Goal: Task Accomplishment & Management: Use online tool/utility

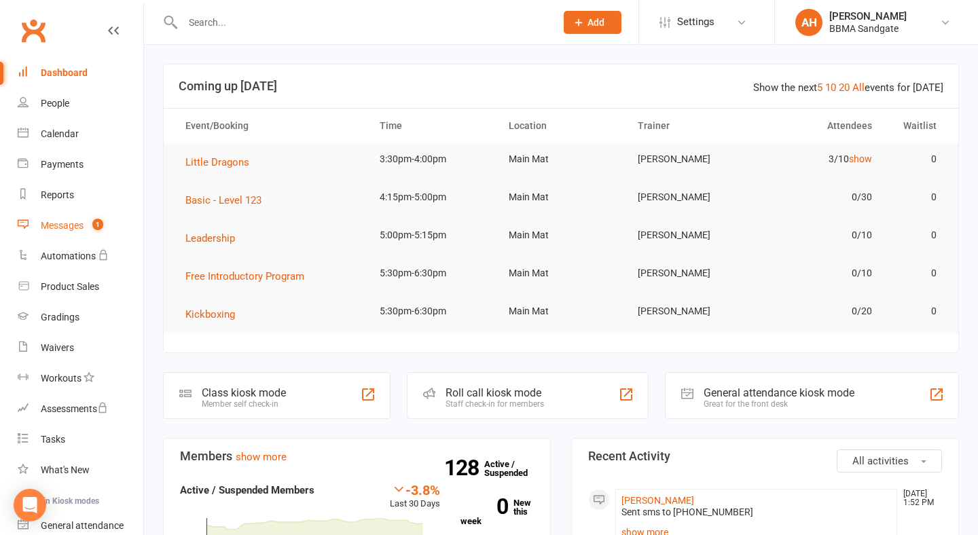
click at [81, 224] on div "Messages" at bounding box center [62, 225] width 43 height 11
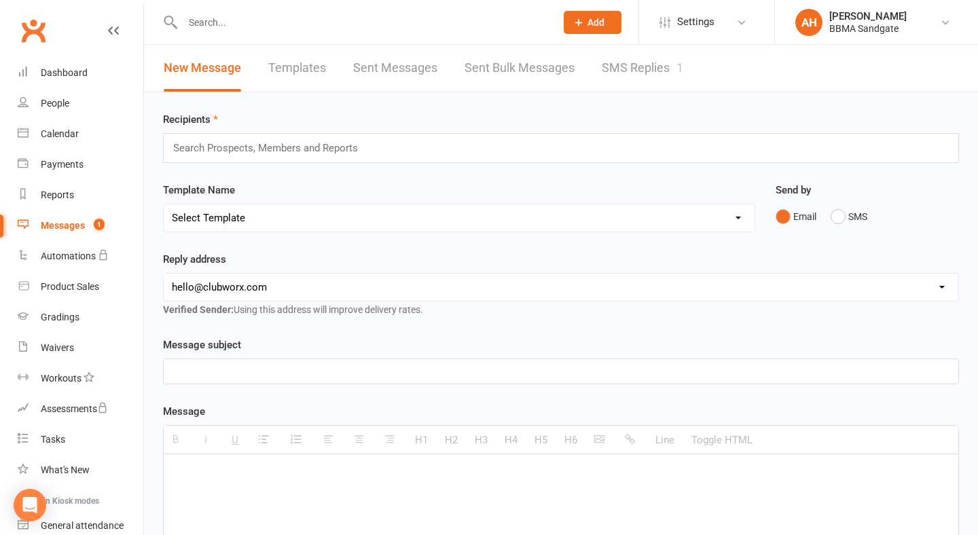
click at [651, 69] on link "SMS Replies 1" at bounding box center [642, 68] width 81 height 47
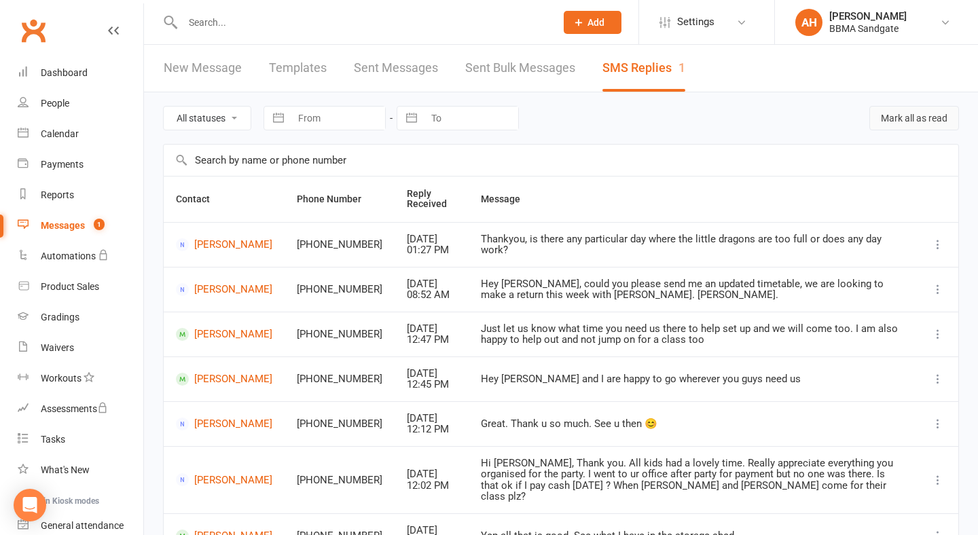
click at [901, 114] on button "Mark all as read" at bounding box center [914, 118] width 90 height 24
click at [77, 75] on link "Dashboard" at bounding box center [81, 73] width 126 height 31
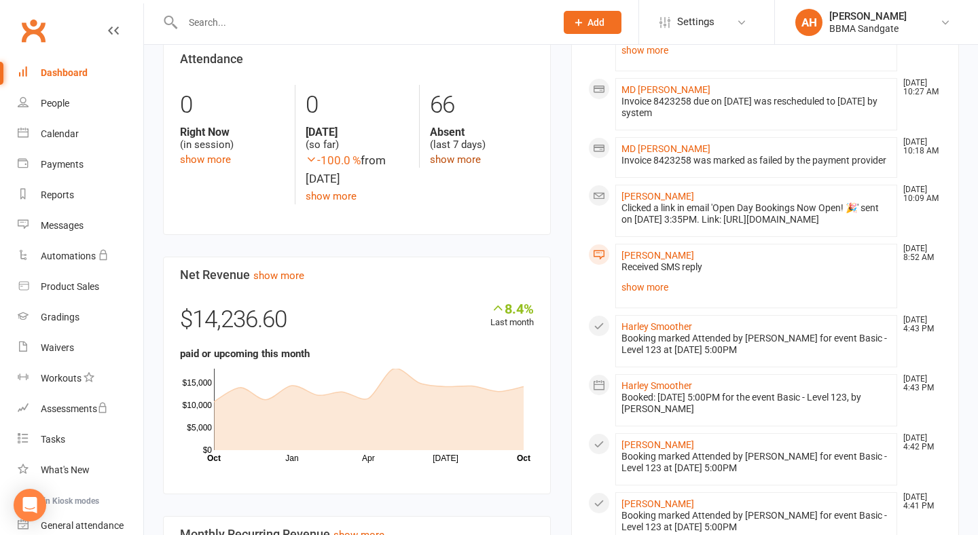
scroll to position [623, 0]
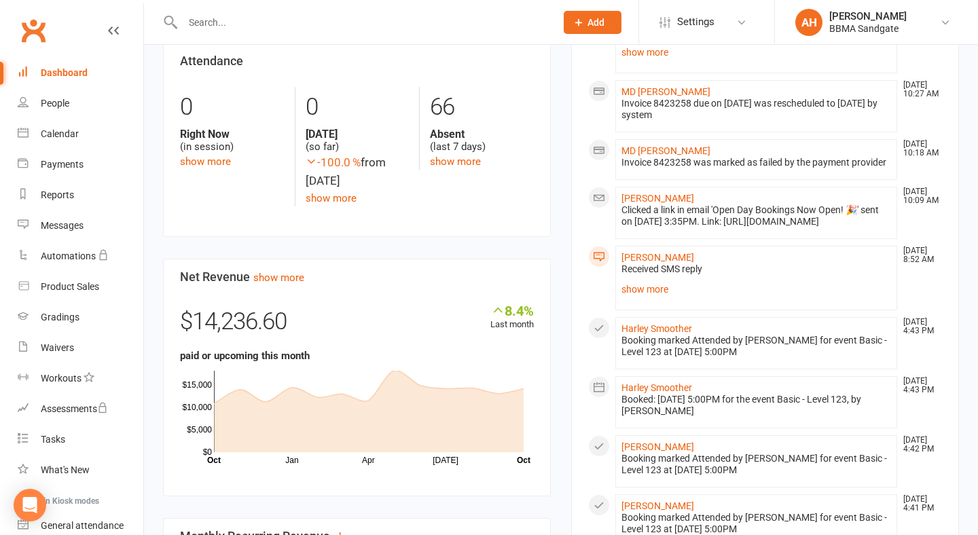
click at [305, 29] on input "text" at bounding box center [362, 22] width 367 height 19
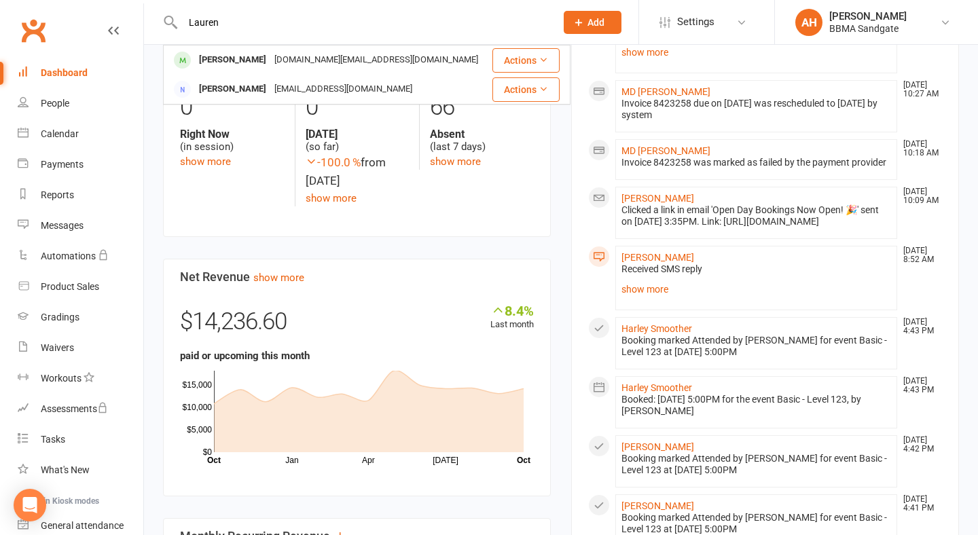
type input "Lauren"
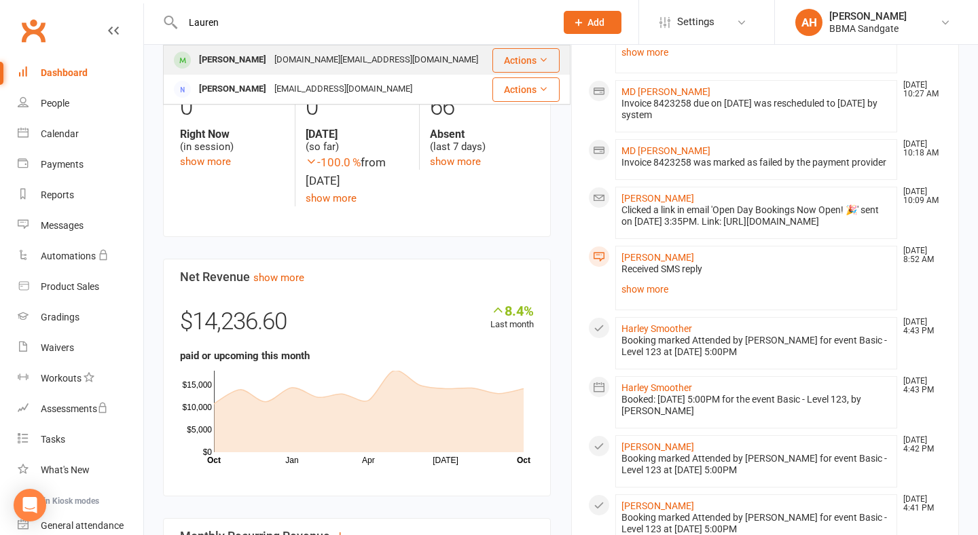
drag, startPoint x: 305, startPoint y: 29, endPoint x: 302, endPoint y: 58, distance: 28.7
click at [302, 58] on div "[DOMAIN_NAME][EMAIL_ADDRESS][DOMAIN_NAME]" at bounding box center [376, 60] width 212 height 20
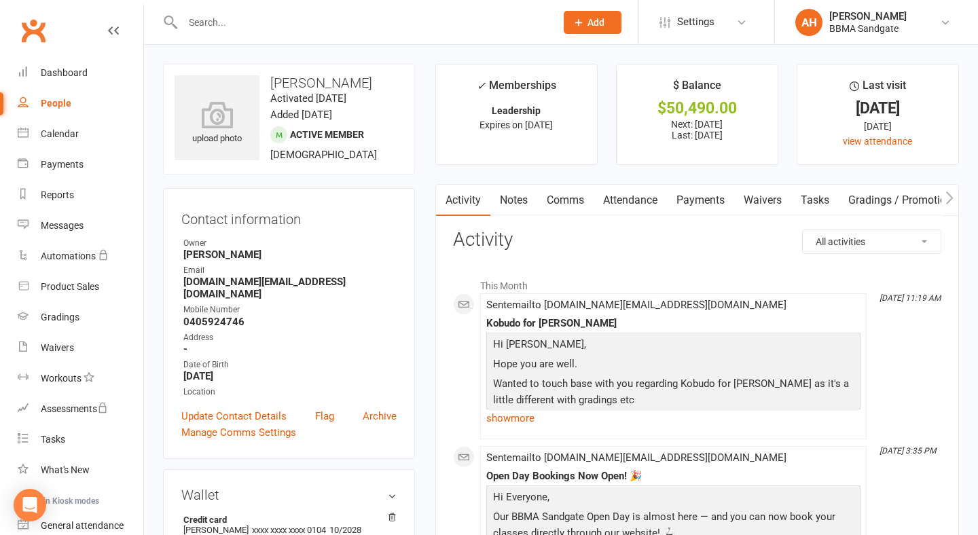
scroll to position [77, 0]
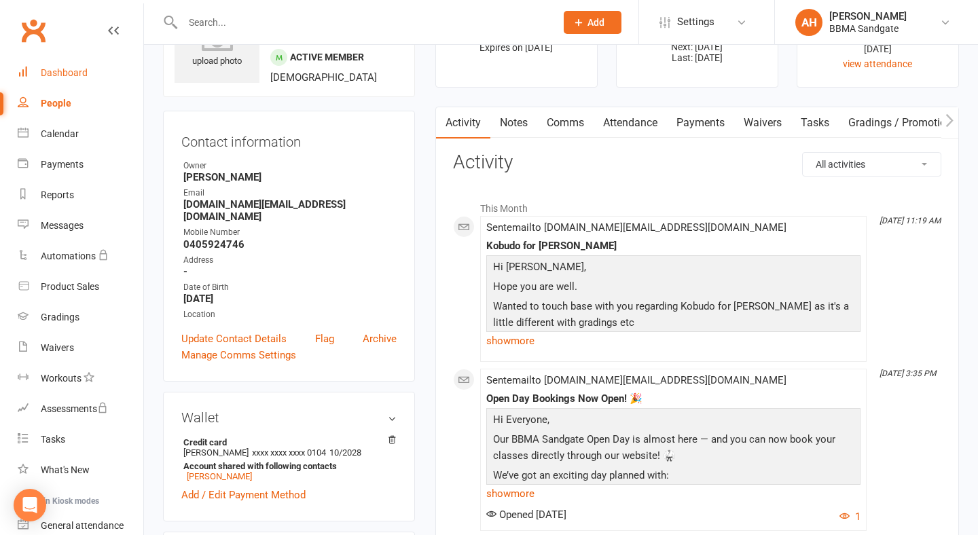
click at [86, 77] on link "Dashboard" at bounding box center [81, 73] width 126 height 31
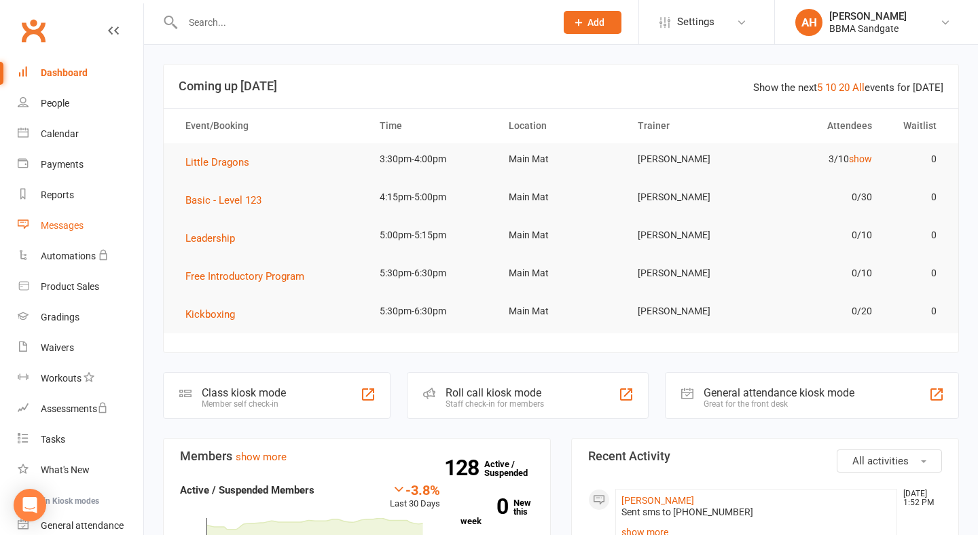
click at [138, 225] on link "Messages" at bounding box center [81, 226] width 126 height 31
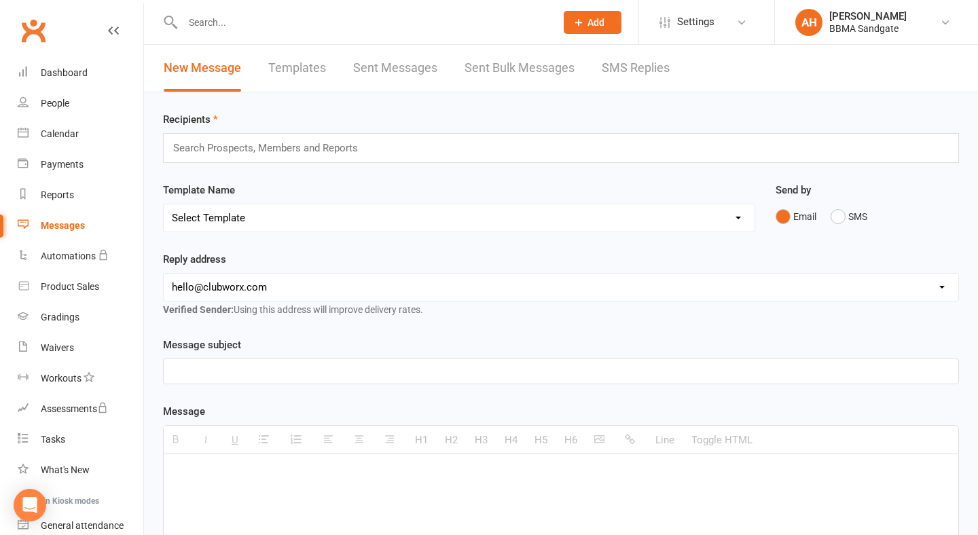
click at [655, 73] on link "SMS Replies" at bounding box center [636, 68] width 68 height 47
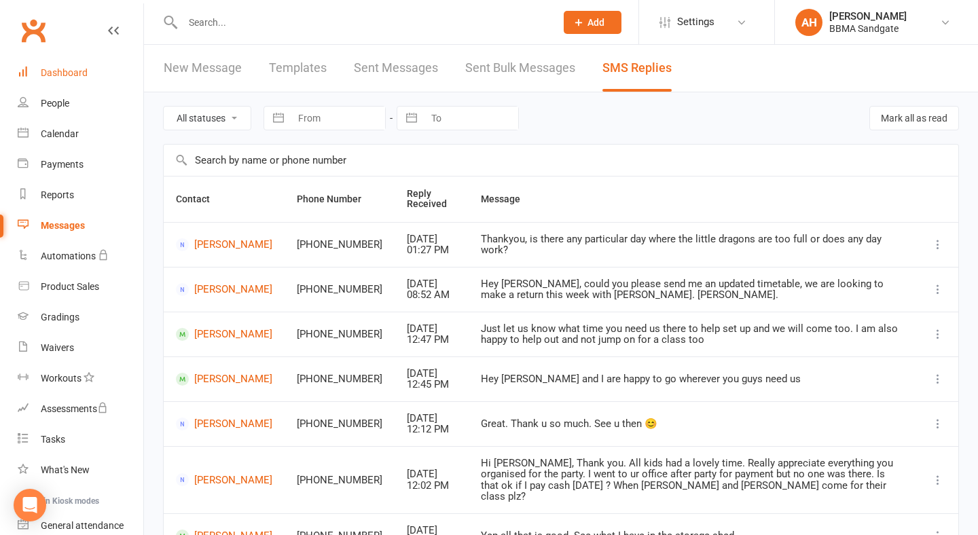
click at [98, 70] on link "Dashboard" at bounding box center [81, 73] width 126 height 31
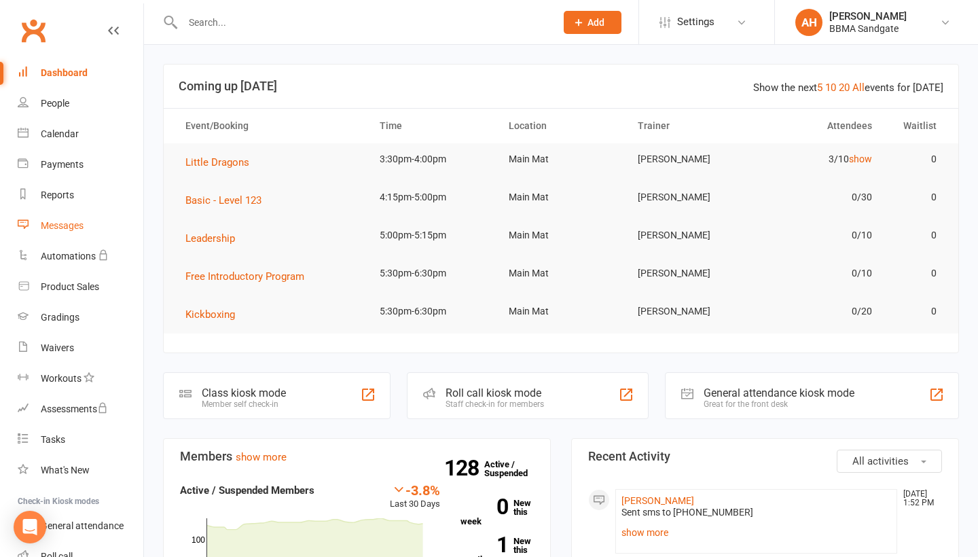
click at [111, 230] on link "Messages" at bounding box center [81, 226] width 126 height 31
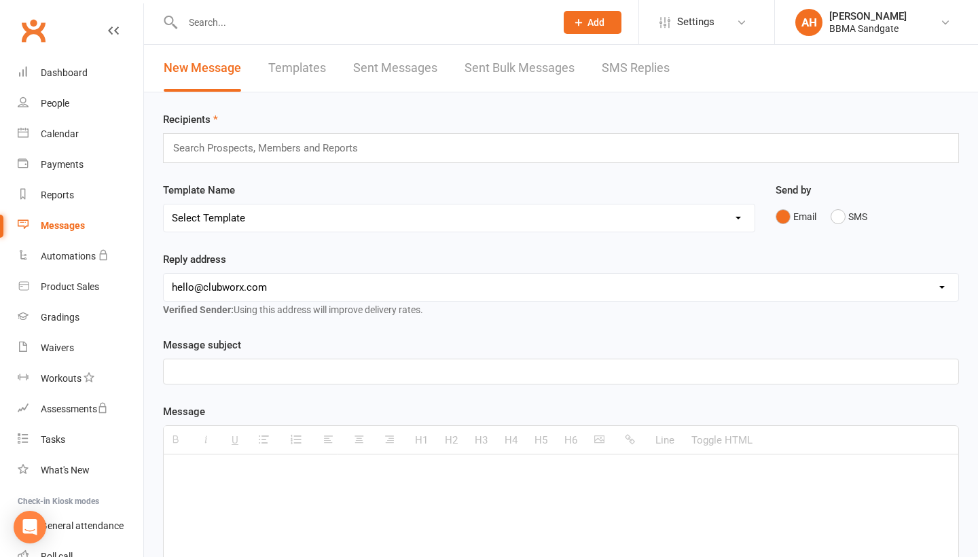
click at [649, 61] on link "SMS Replies" at bounding box center [636, 68] width 68 height 47
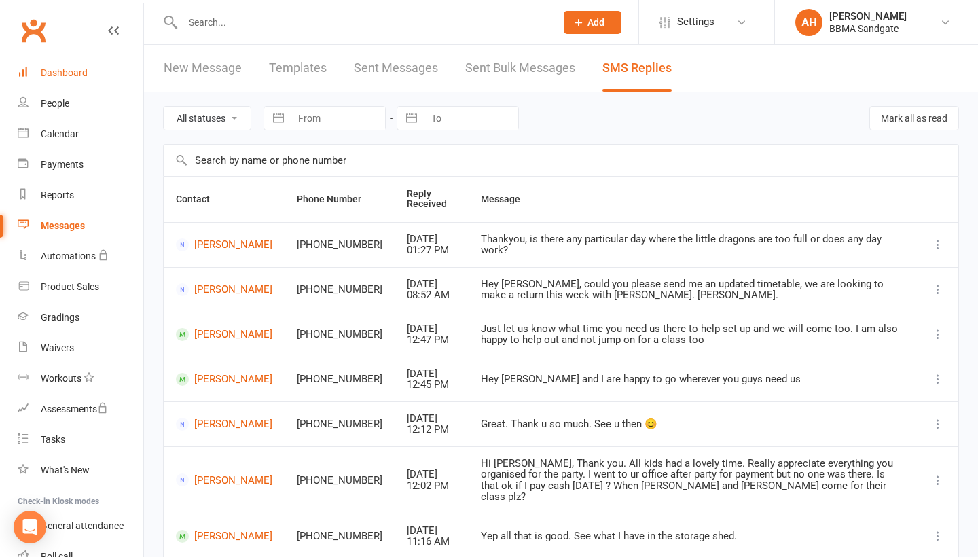
click at [113, 79] on link "Dashboard" at bounding box center [81, 73] width 126 height 31
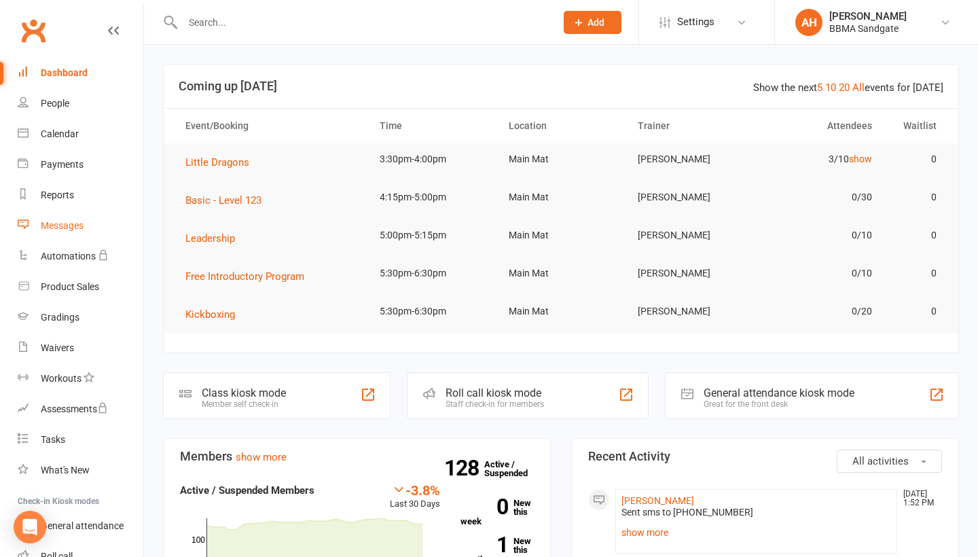
click at [94, 227] on link "Messages" at bounding box center [81, 226] width 126 height 31
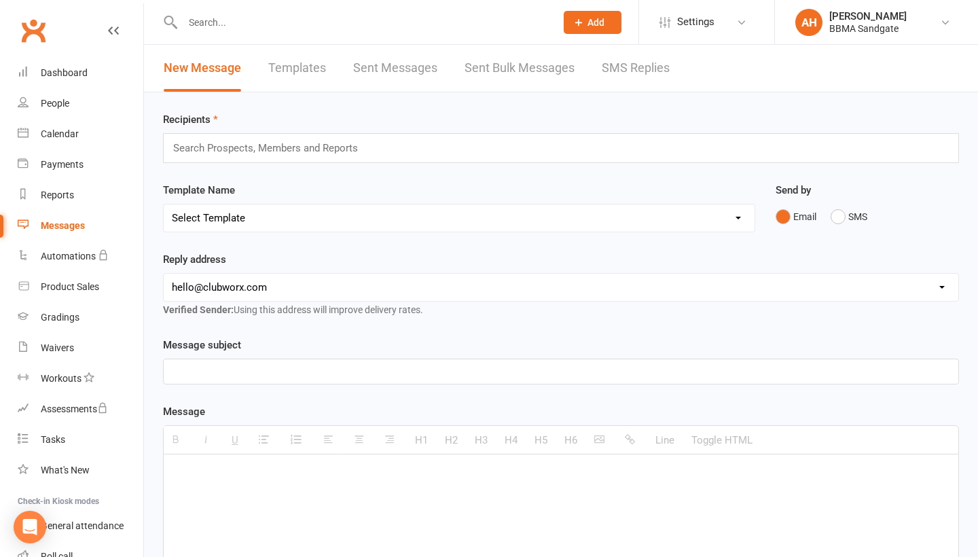
click at [624, 67] on link "SMS Replies" at bounding box center [636, 68] width 68 height 47
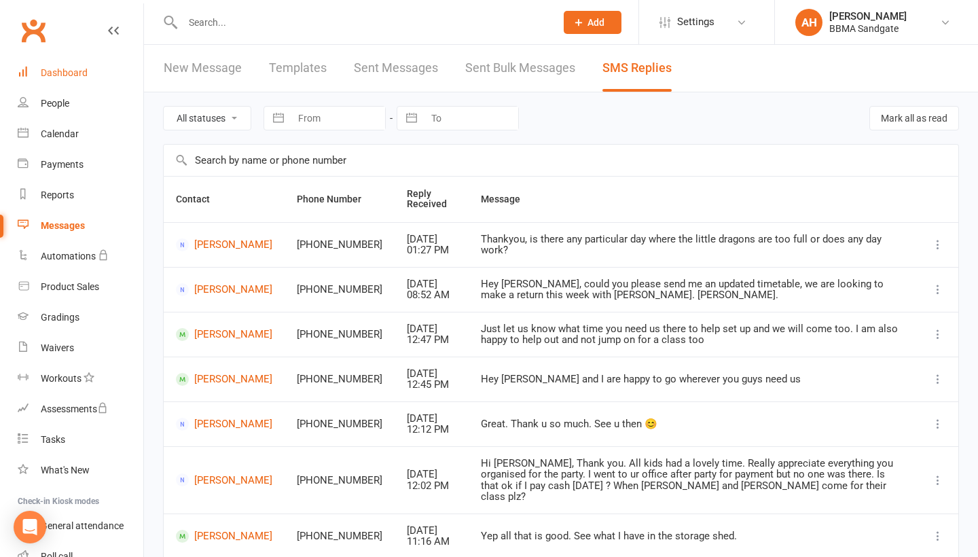
click at [99, 75] on link "Dashboard" at bounding box center [81, 73] width 126 height 31
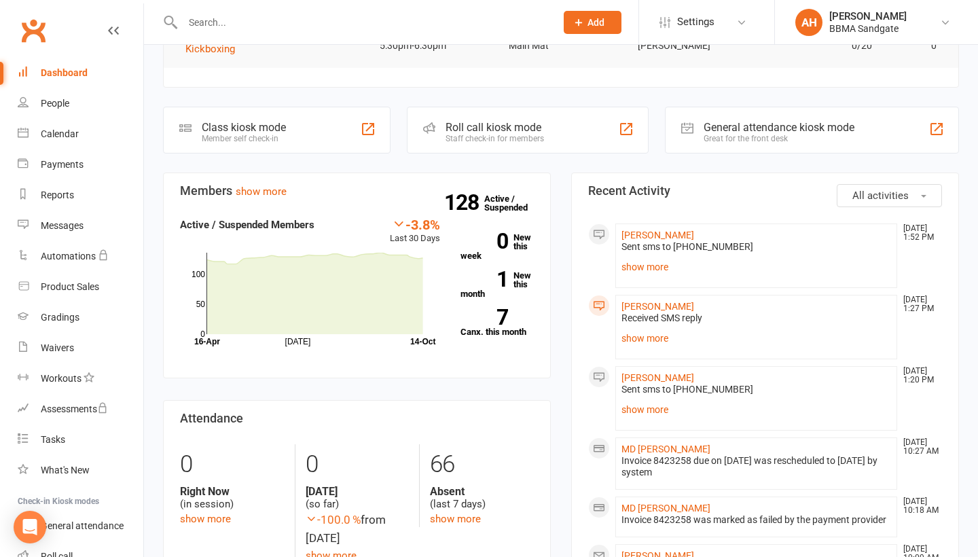
scroll to position [268, 0]
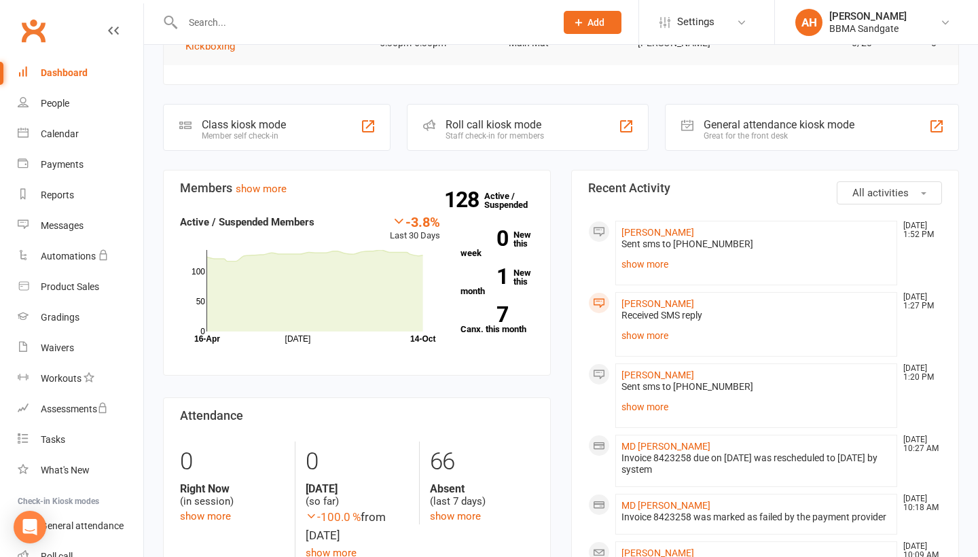
click at [636, 296] on li "[PERSON_NAME] [DATE] 1:27 PM Received SMS reply Thankyou, is there any particul…" at bounding box center [756, 324] width 282 height 65
click at [636, 303] on link "[PERSON_NAME]" at bounding box center [657, 303] width 73 height 11
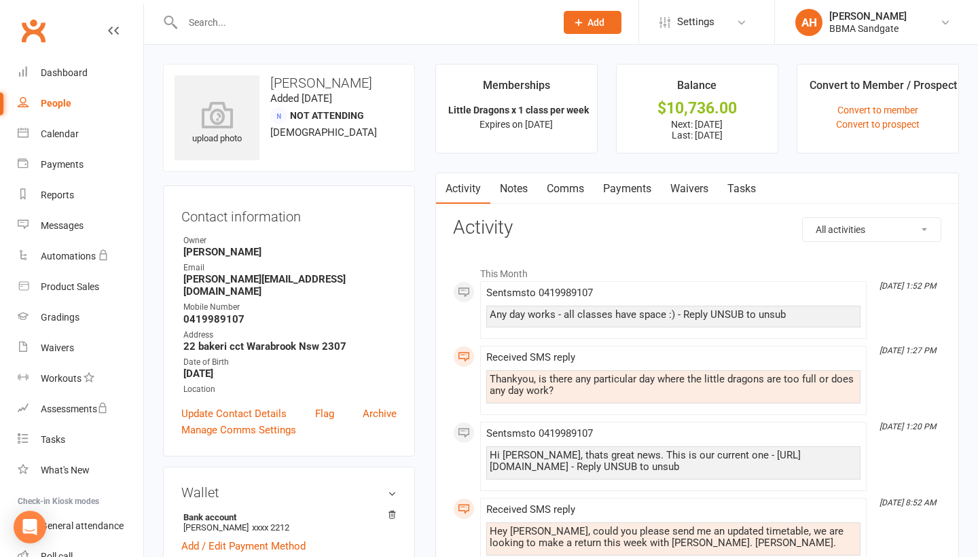
click at [637, 192] on link "Payments" at bounding box center [627, 188] width 67 height 31
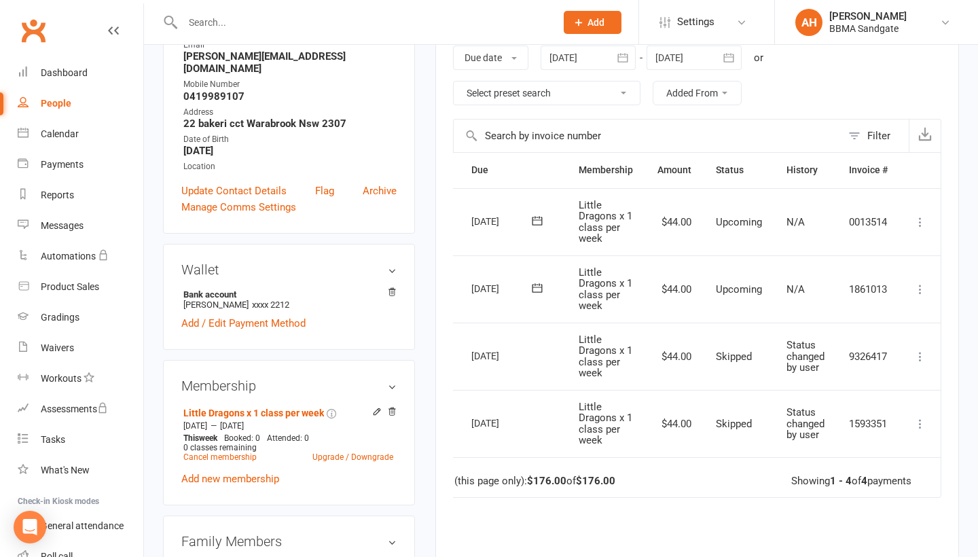
scroll to position [0, 39]
click at [921, 291] on icon at bounding box center [920, 290] width 14 height 14
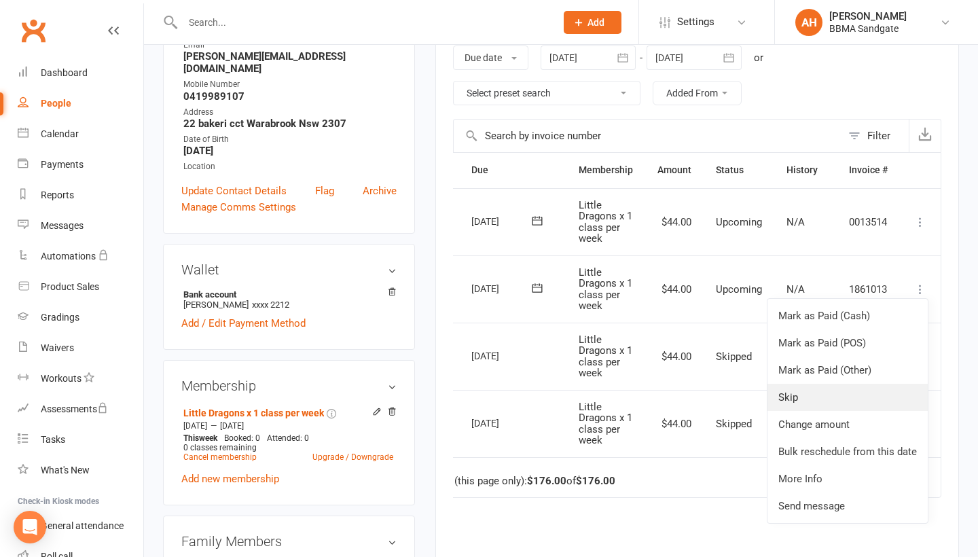
click at [822, 388] on link "Skip" at bounding box center [847, 397] width 160 height 27
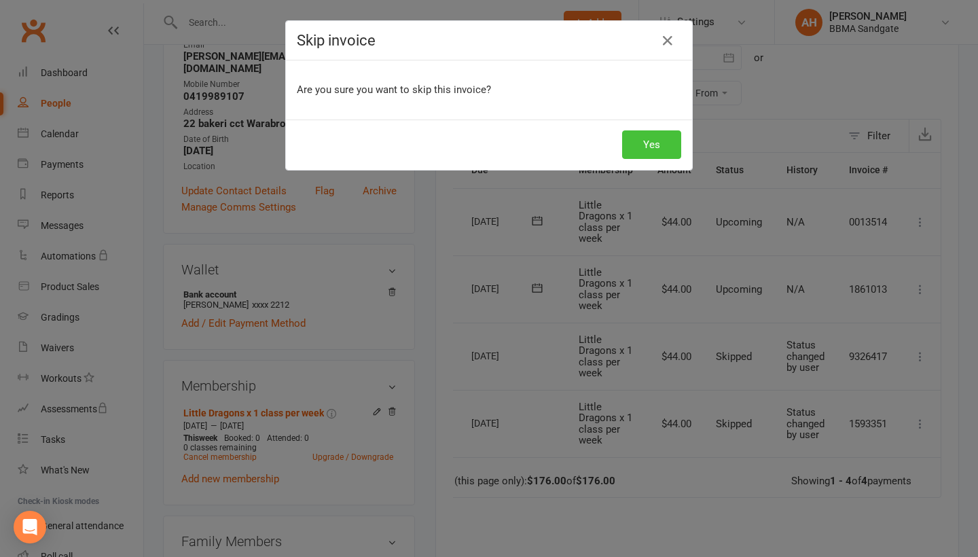
click at [656, 143] on button "Yes" at bounding box center [651, 144] width 59 height 29
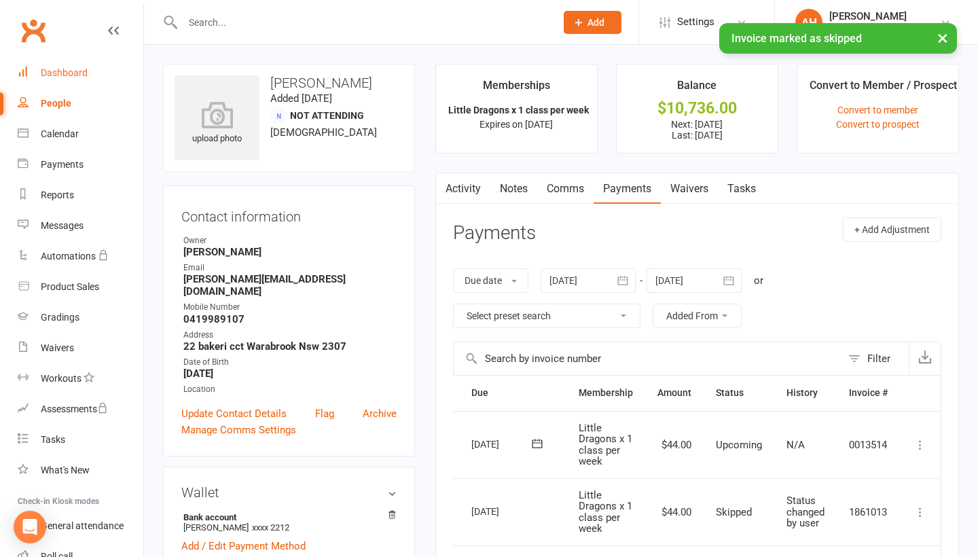
scroll to position [0, 0]
click at [73, 76] on div "Dashboard" at bounding box center [64, 72] width 47 height 11
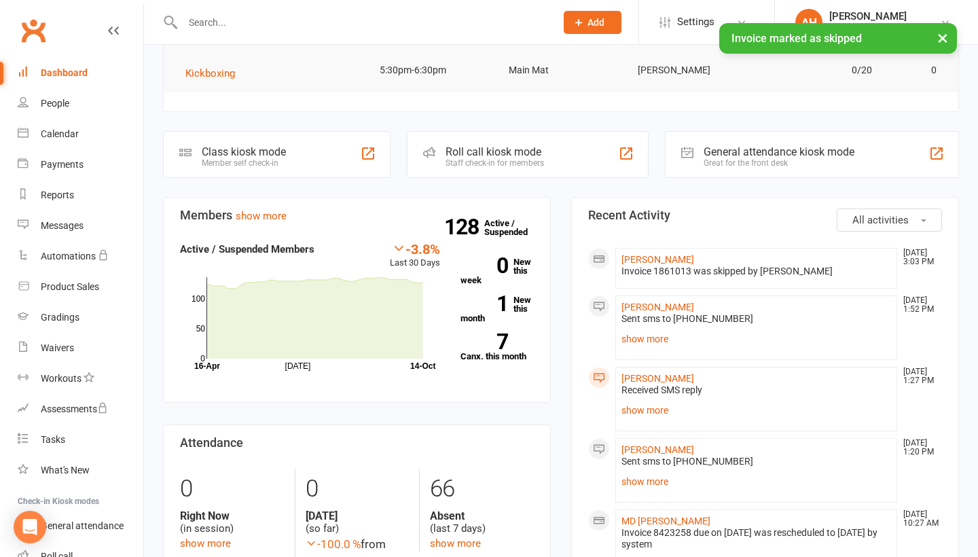
scroll to position [295, 0]
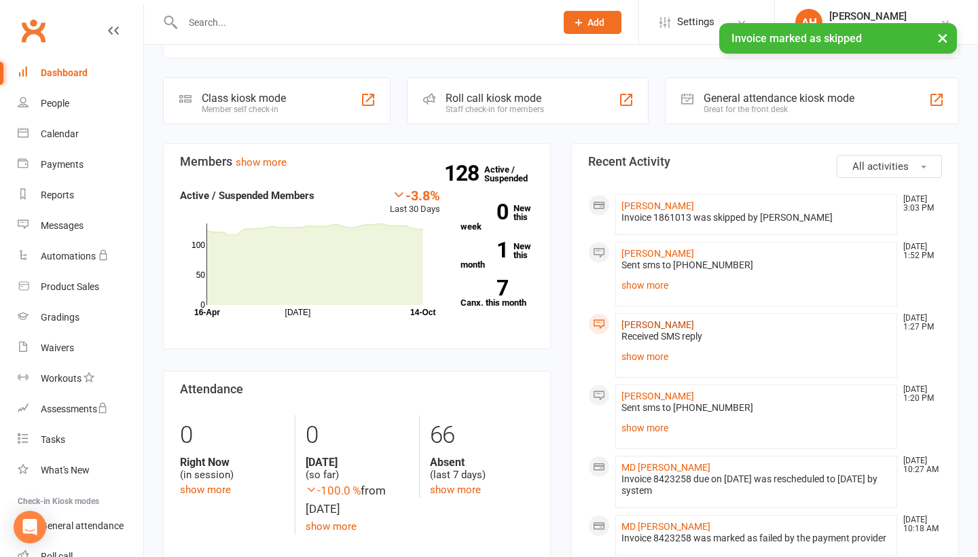
click at [642, 328] on link "[PERSON_NAME]" at bounding box center [657, 324] width 73 height 11
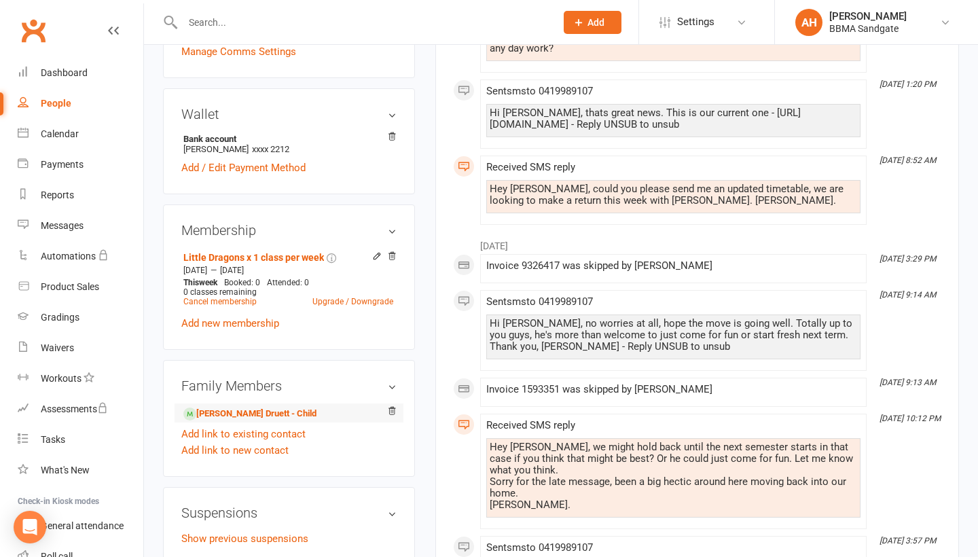
scroll to position [378, 0]
click at [115, 69] on link "Dashboard" at bounding box center [81, 73] width 126 height 31
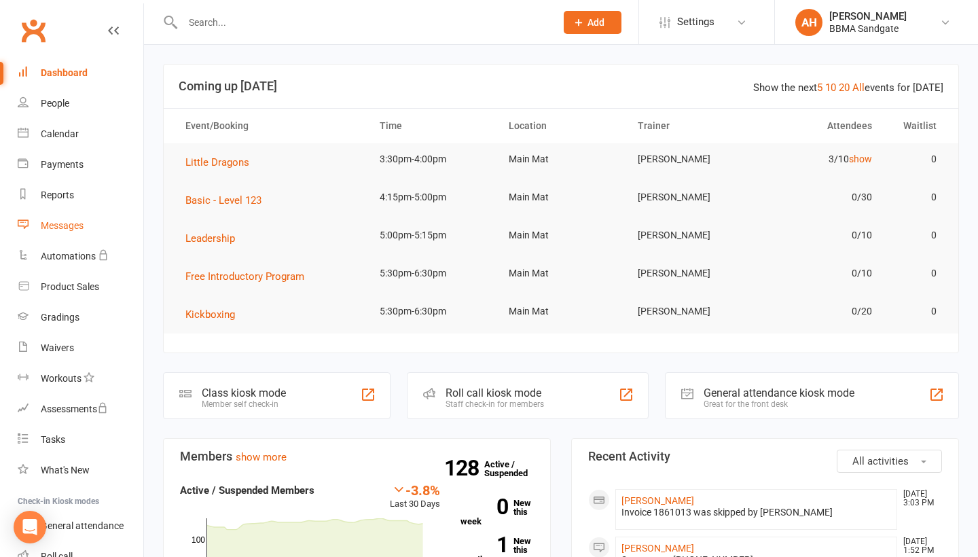
click at [104, 220] on link "Messages" at bounding box center [81, 226] width 126 height 31
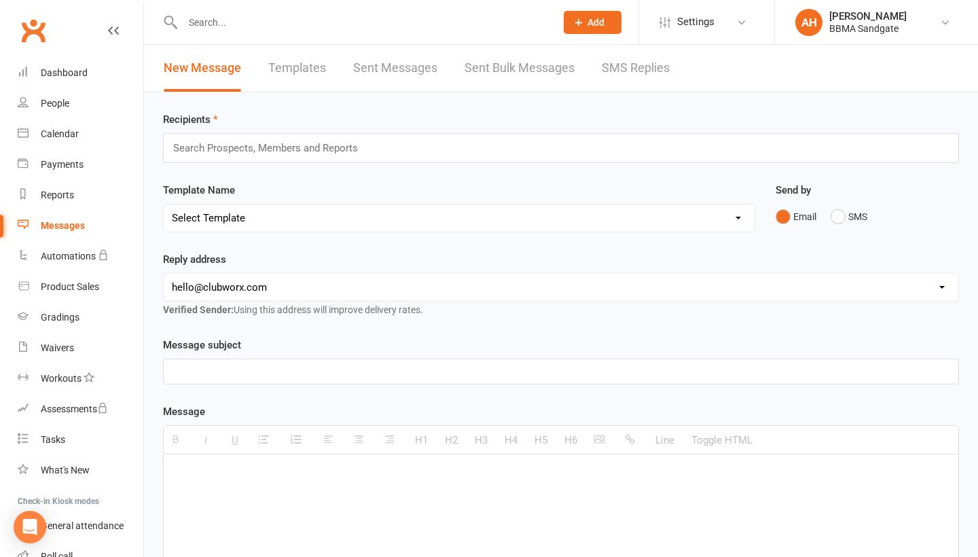
click at [636, 71] on link "SMS Replies" at bounding box center [636, 68] width 68 height 47
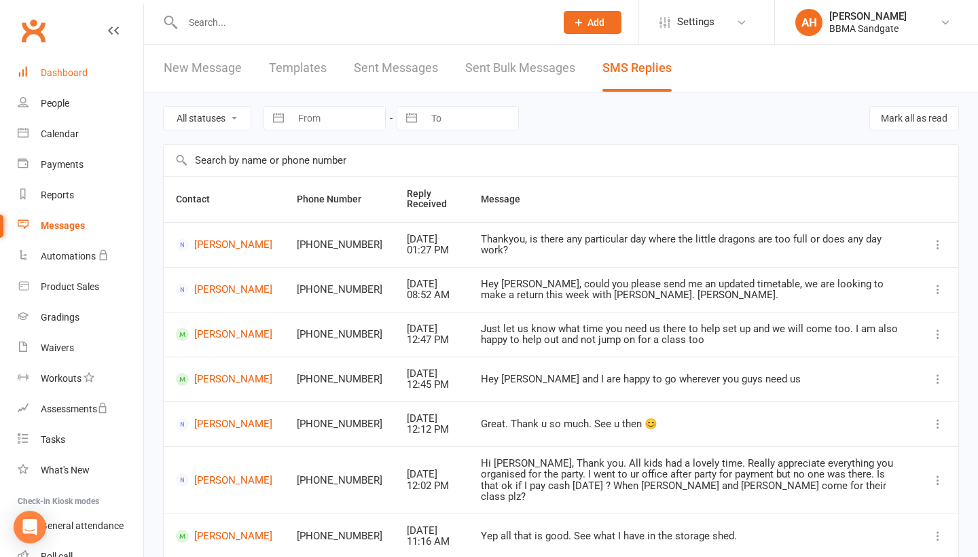
click at [53, 67] on div "Dashboard" at bounding box center [64, 72] width 47 height 11
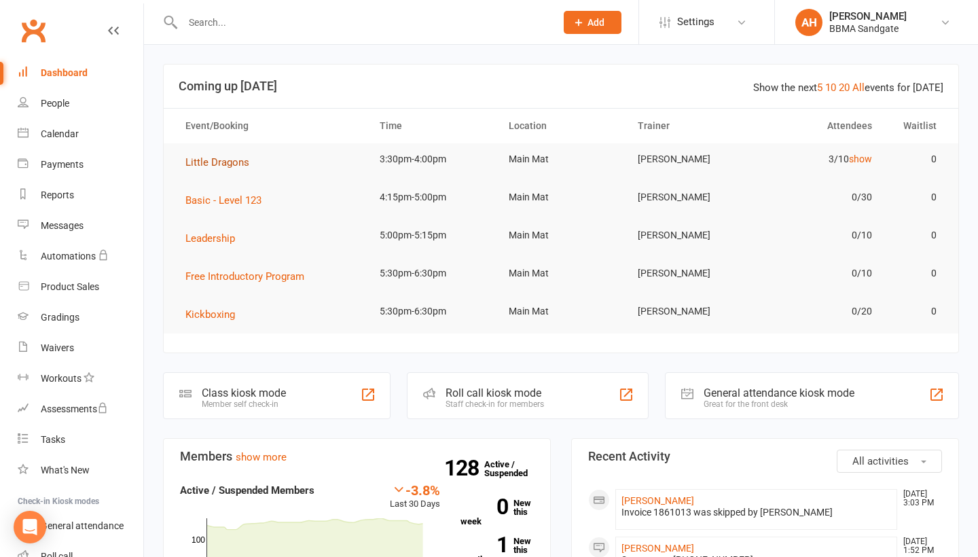
click at [226, 168] on span "Little Dragons" at bounding box center [217, 162] width 64 height 12
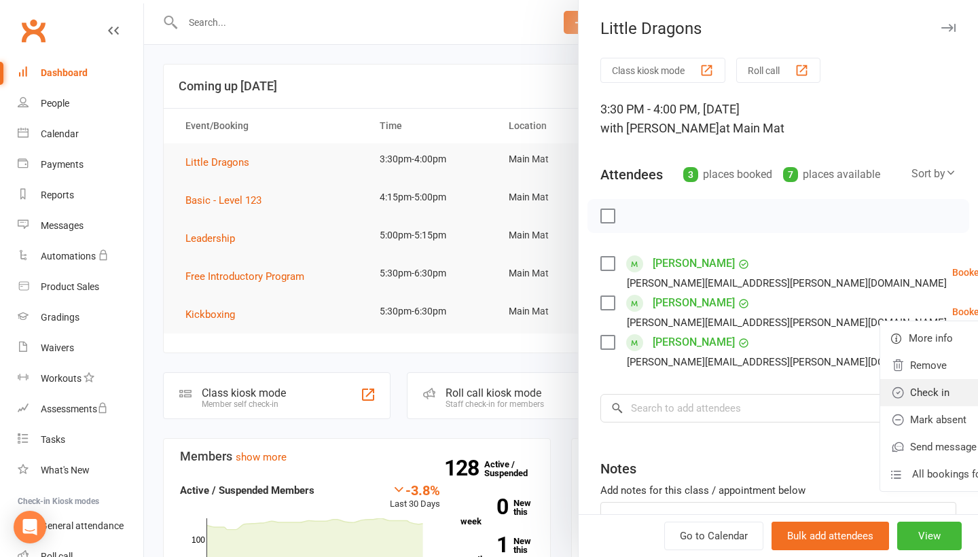
click at [916, 391] on link "Check in" at bounding box center [953, 392] width 146 height 27
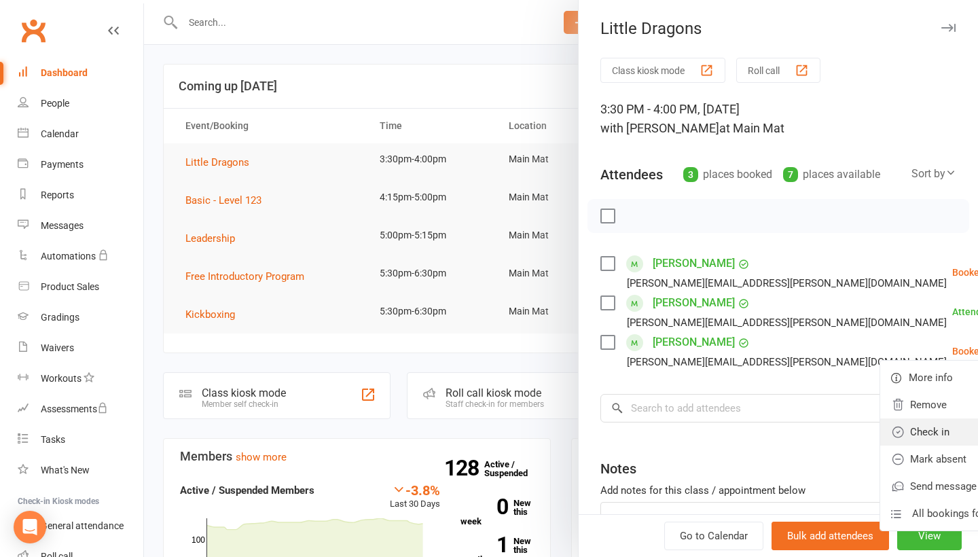
click at [907, 431] on link "Check in" at bounding box center [953, 431] width 146 height 27
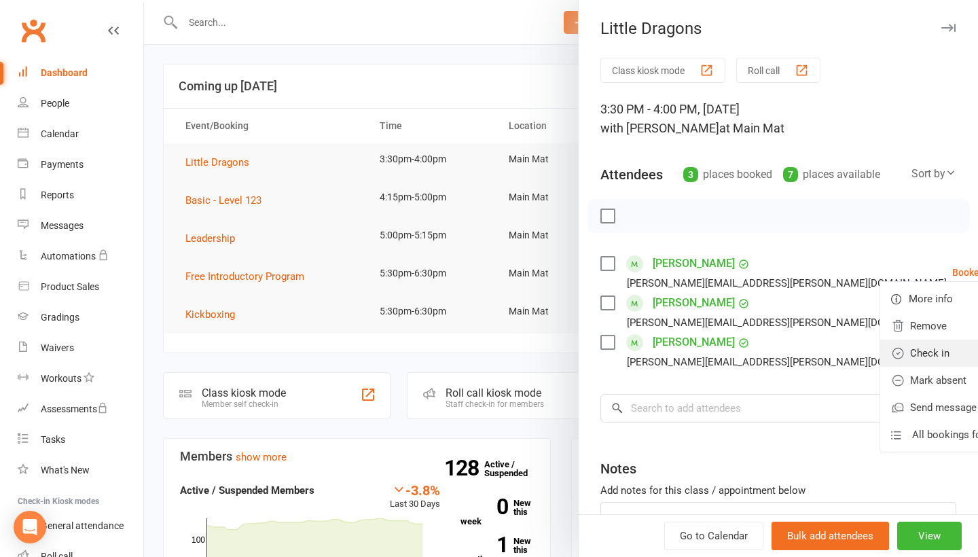
click at [899, 358] on link "Check in" at bounding box center [953, 353] width 146 height 27
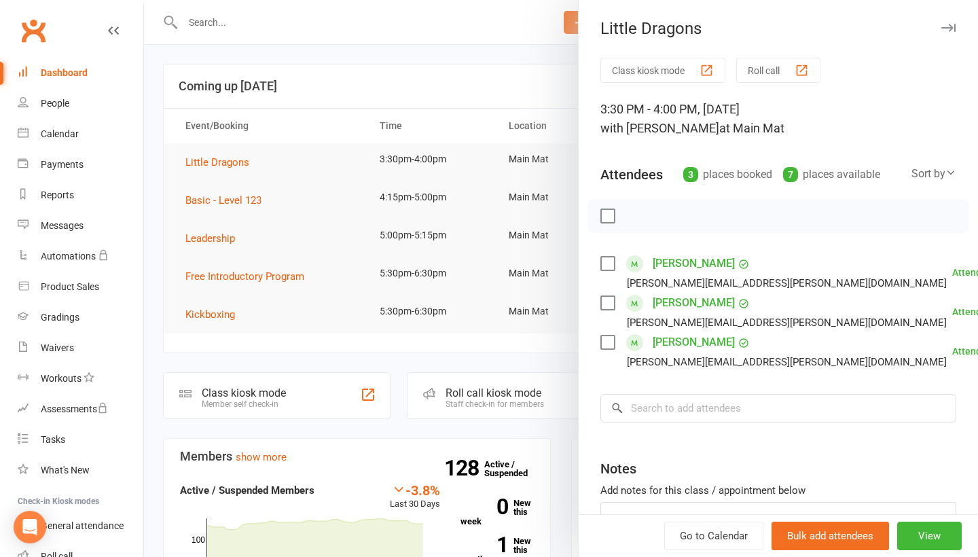
click at [480, 92] on div at bounding box center [561, 278] width 834 height 557
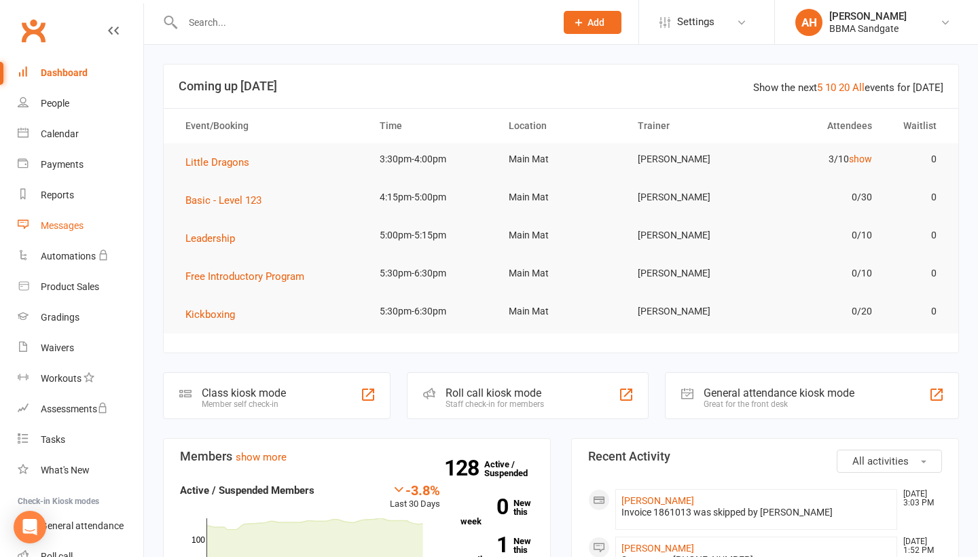
click at [90, 233] on link "Messages" at bounding box center [81, 226] width 126 height 31
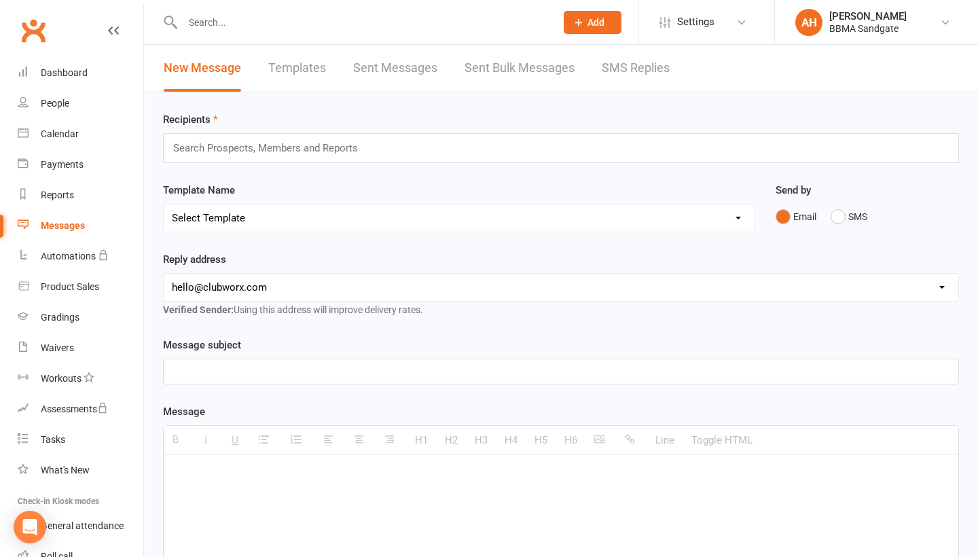
click at [632, 73] on link "SMS Replies" at bounding box center [636, 68] width 68 height 47
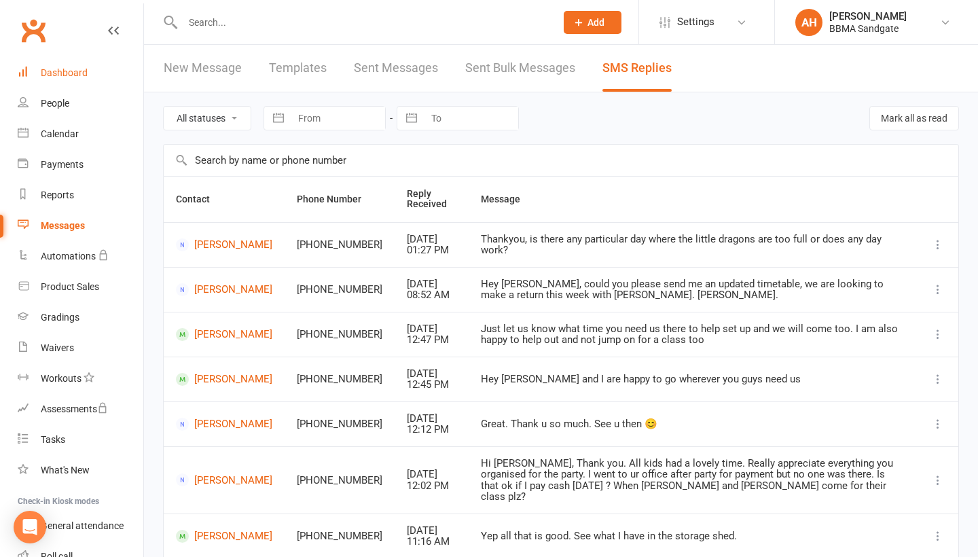
click at [90, 73] on link "Dashboard" at bounding box center [81, 73] width 126 height 31
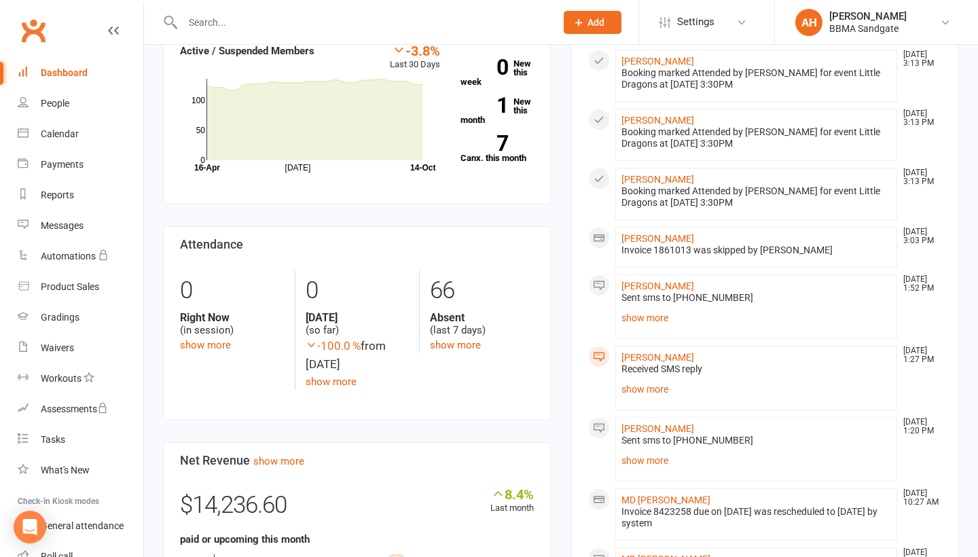
scroll to position [445, 0]
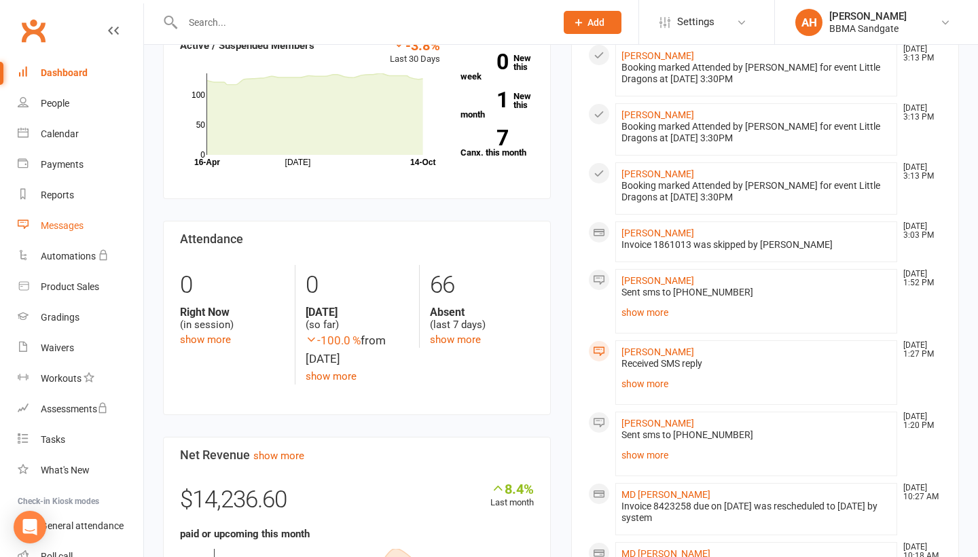
click at [76, 222] on div "Messages" at bounding box center [62, 225] width 43 height 11
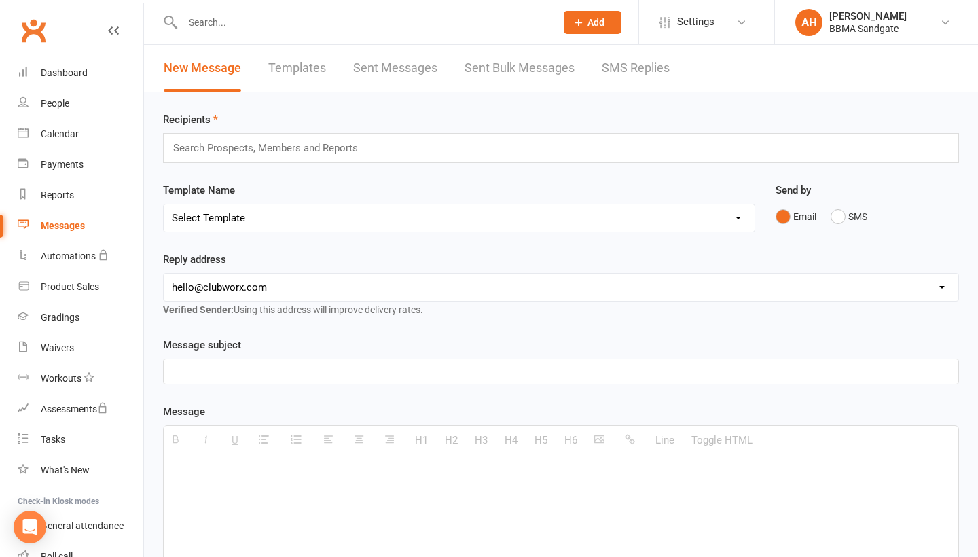
click at [618, 65] on link "SMS Replies" at bounding box center [636, 68] width 68 height 47
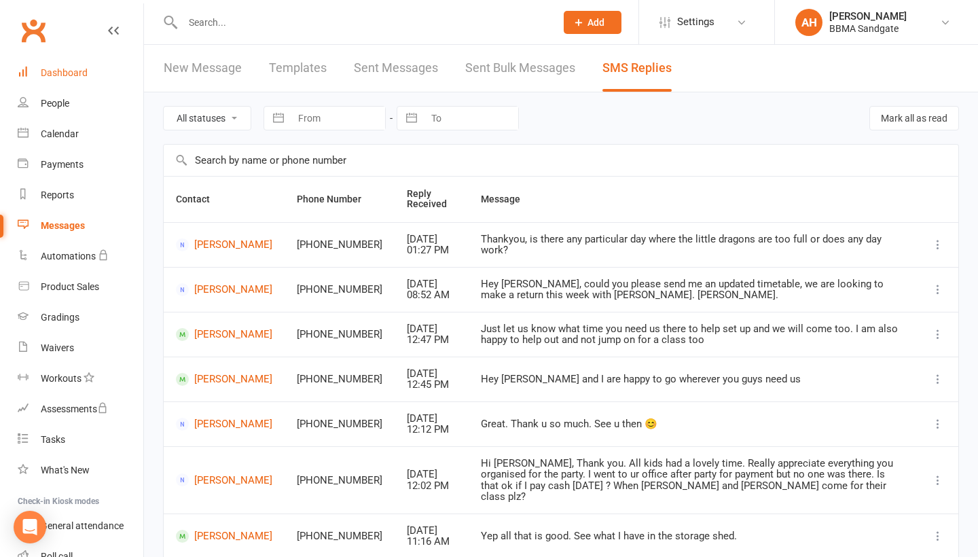
click at [86, 71] on div "Dashboard" at bounding box center [64, 72] width 47 height 11
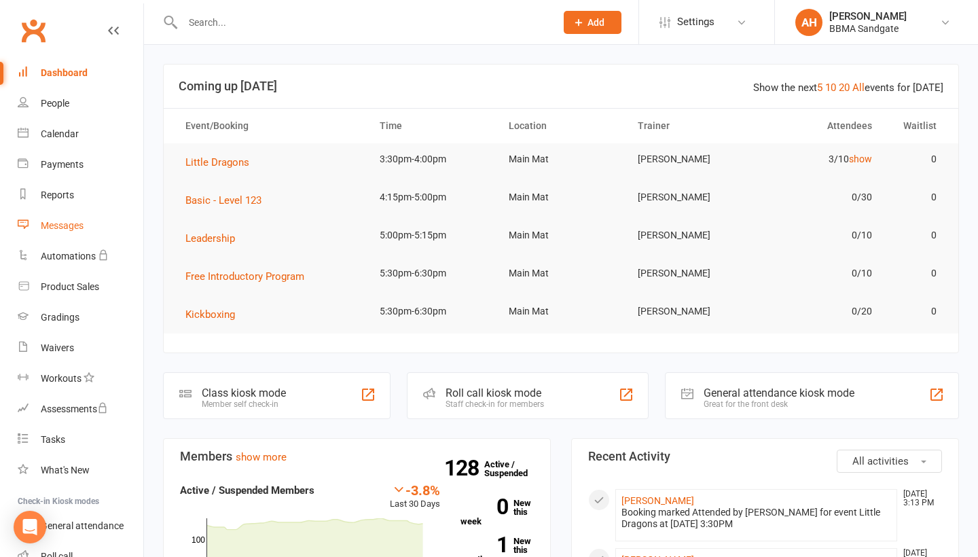
click at [62, 238] on link "Messages" at bounding box center [81, 226] width 126 height 31
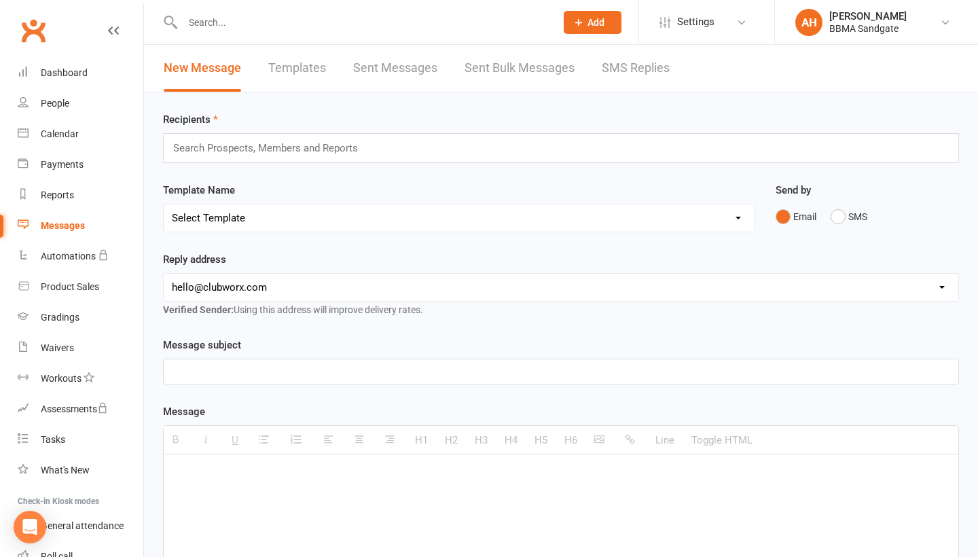
click at [628, 69] on link "SMS Replies" at bounding box center [636, 68] width 68 height 47
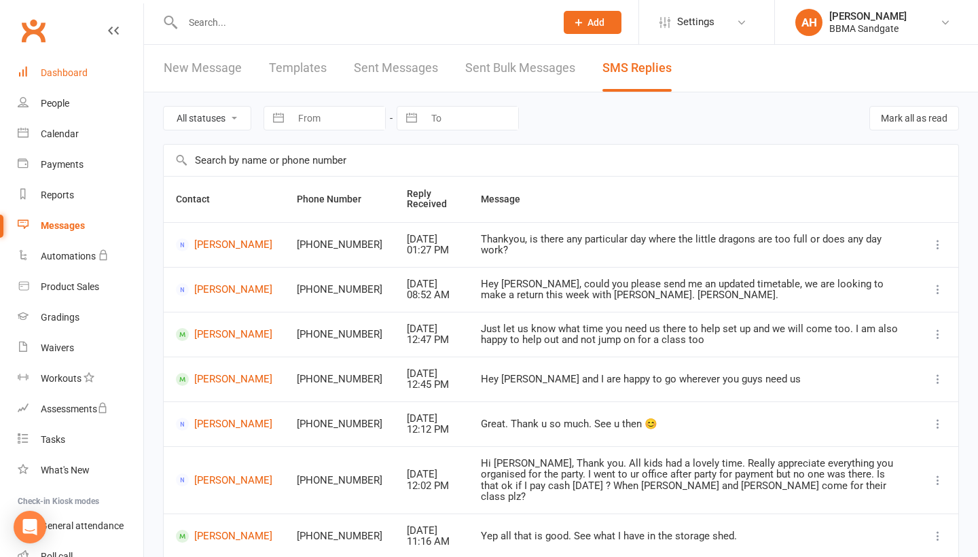
click at [102, 77] on link "Dashboard" at bounding box center [81, 73] width 126 height 31
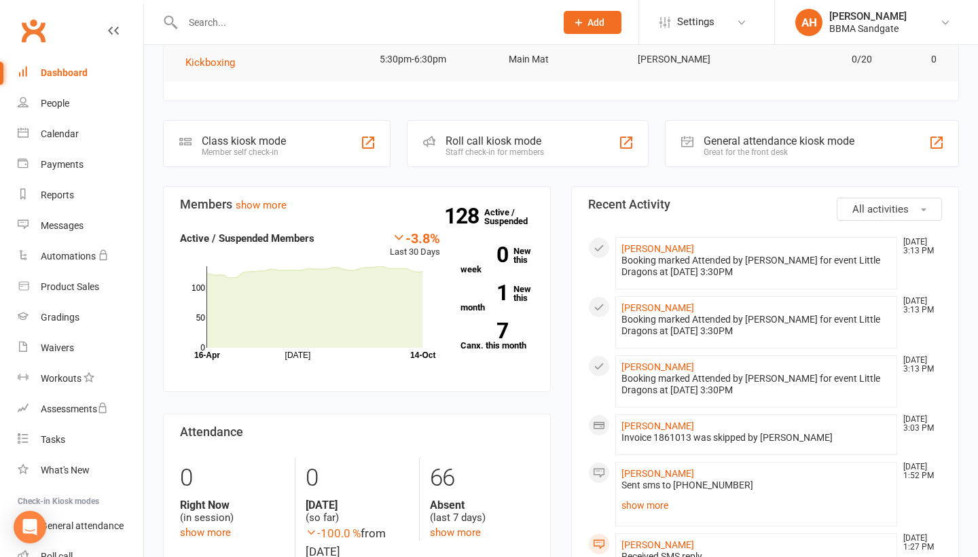
scroll to position [248, 0]
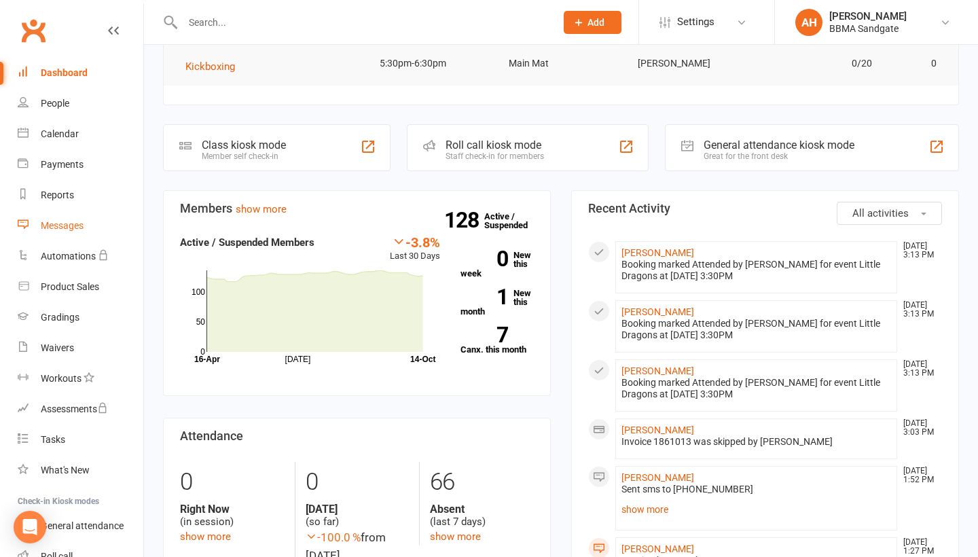
click at [98, 220] on link "Messages" at bounding box center [81, 226] width 126 height 31
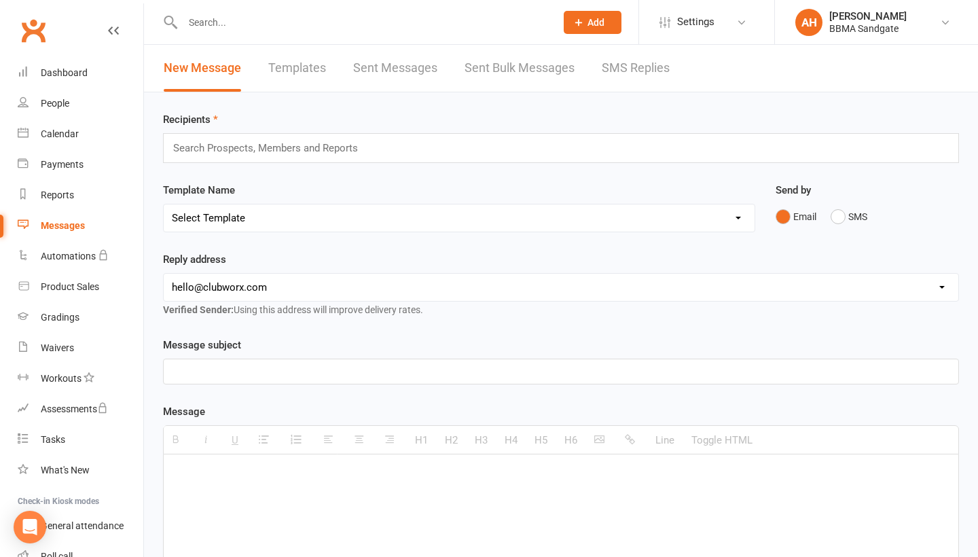
click at [628, 66] on link "SMS Replies" at bounding box center [636, 68] width 68 height 47
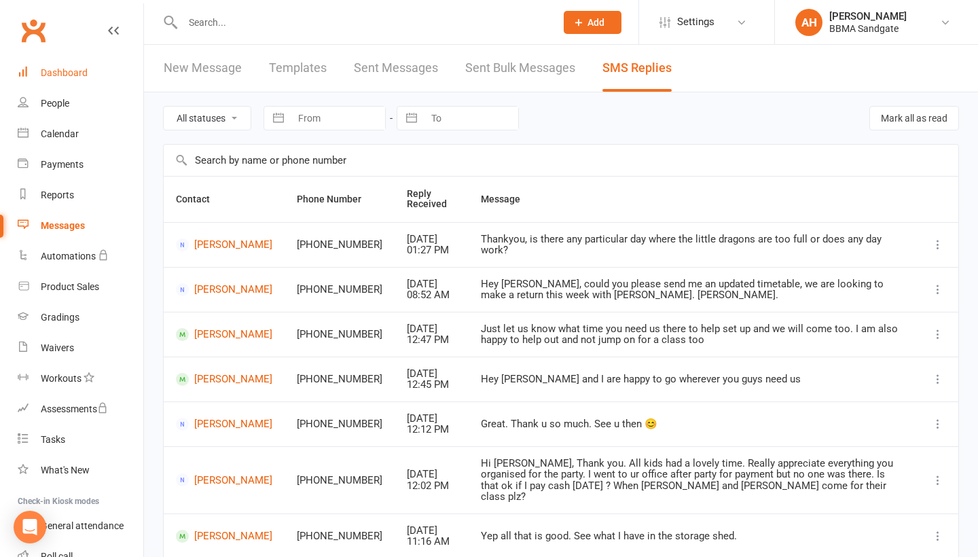
click at [94, 67] on link "Dashboard" at bounding box center [81, 73] width 126 height 31
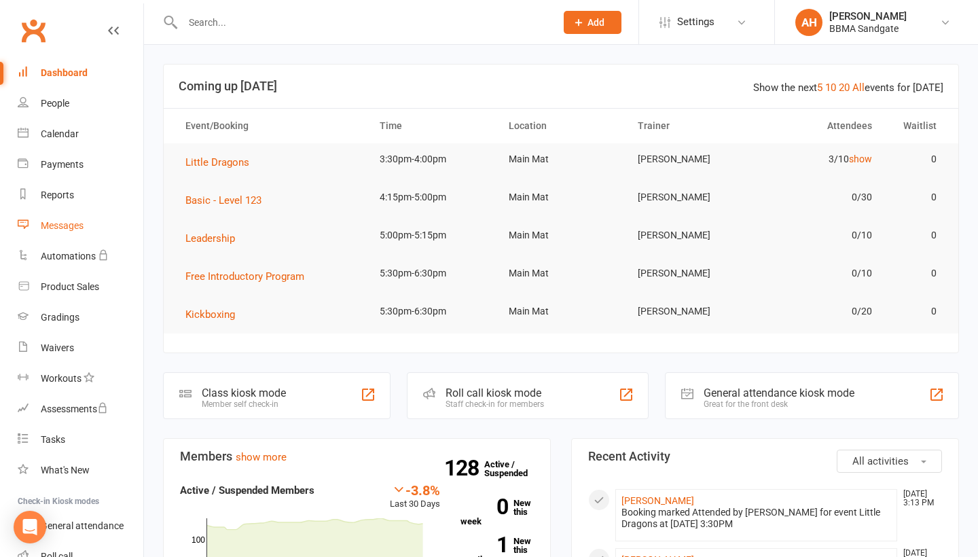
click at [94, 225] on link "Messages" at bounding box center [81, 226] width 126 height 31
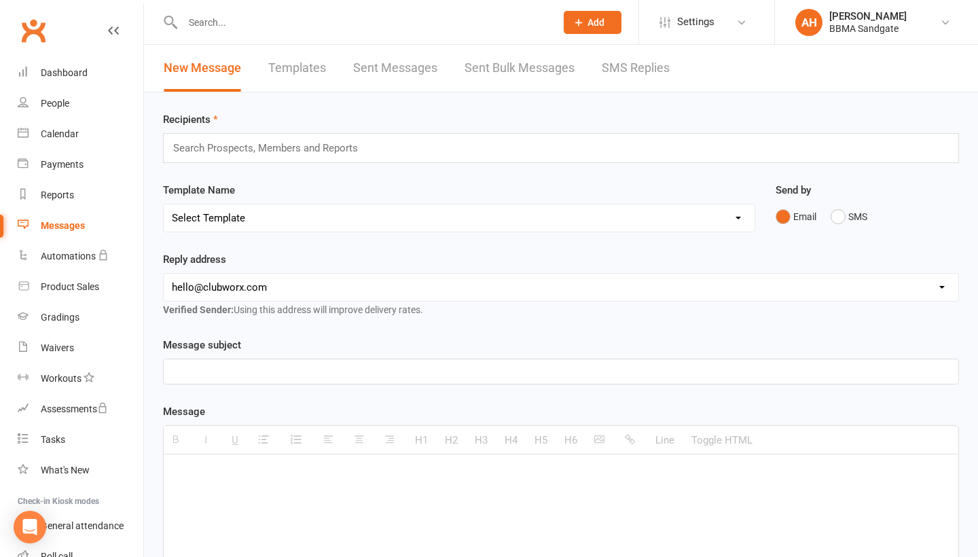
click at [647, 77] on link "SMS Replies" at bounding box center [636, 68] width 68 height 47
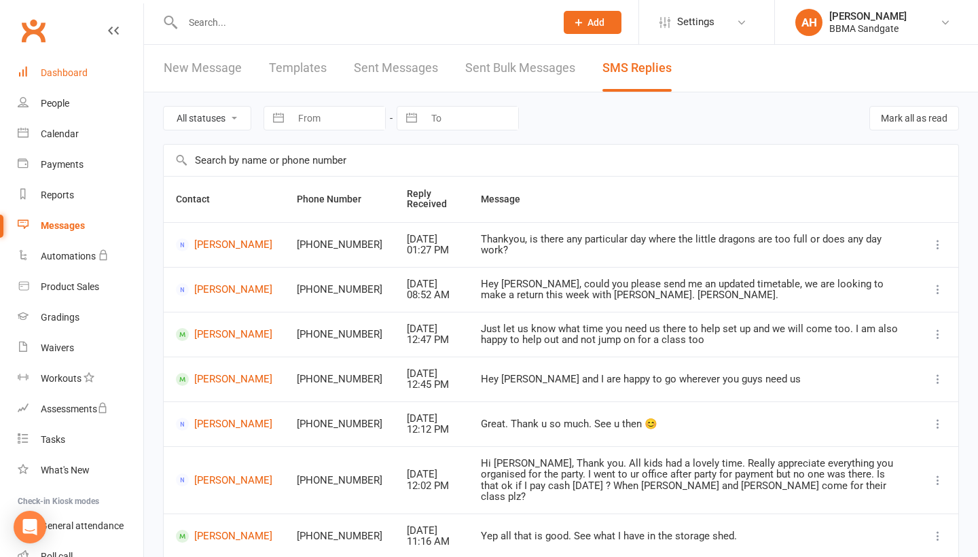
click at [139, 68] on link "Dashboard" at bounding box center [81, 73] width 126 height 31
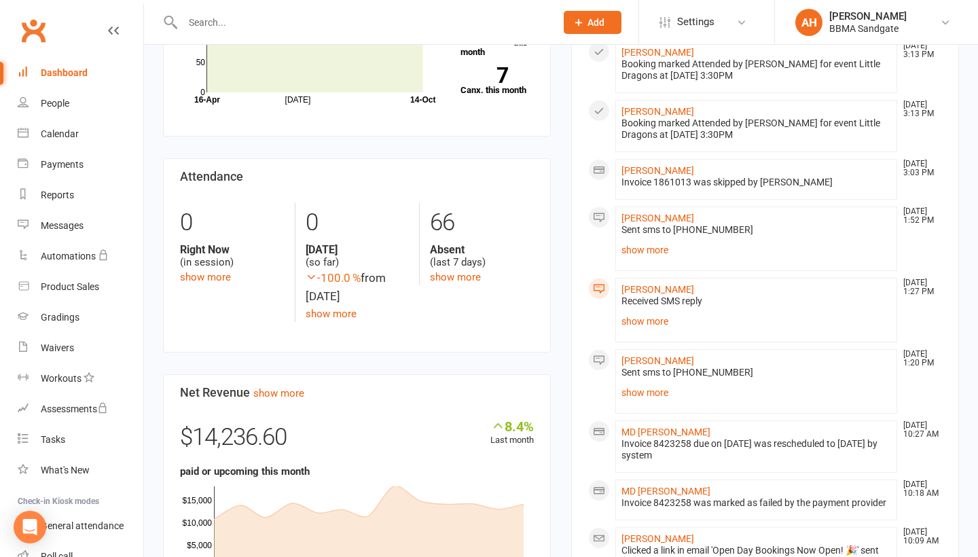
scroll to position [509, 0]
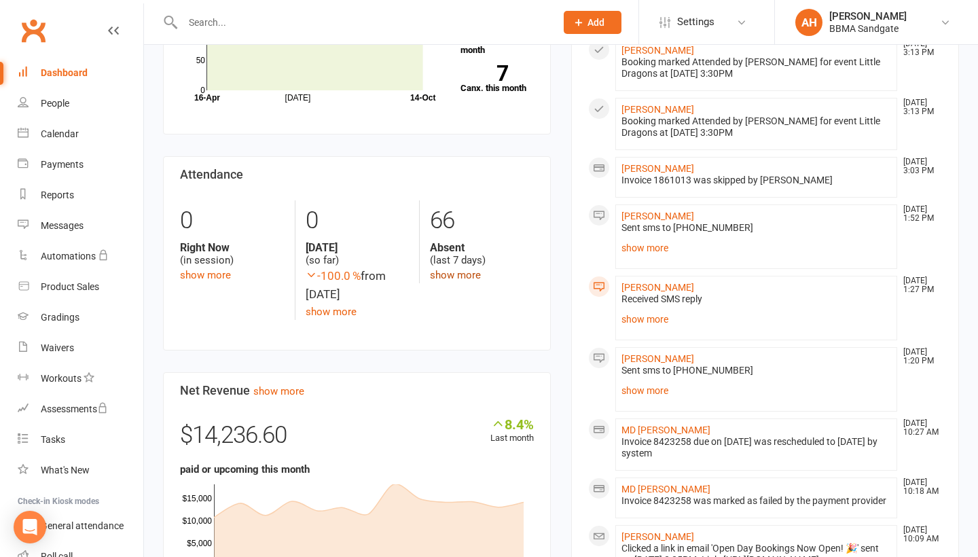
click at [455, 272] on link "show more" at bounding box center [455, 275] width 51 height 12
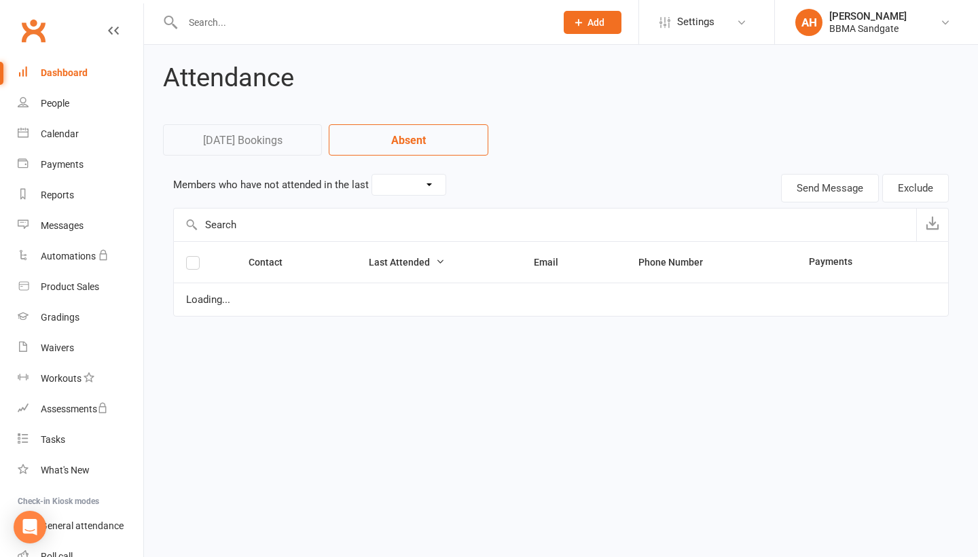
select select "7"
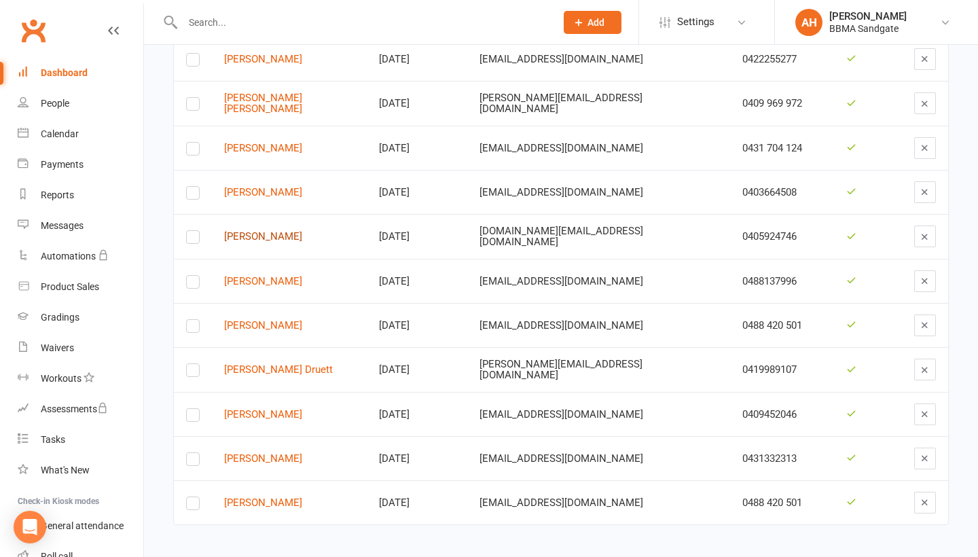
scroll to position [2287, 0]
click at [92, 72] on link "Dashboard" at bounding box center [81, 73] width 126 height 31
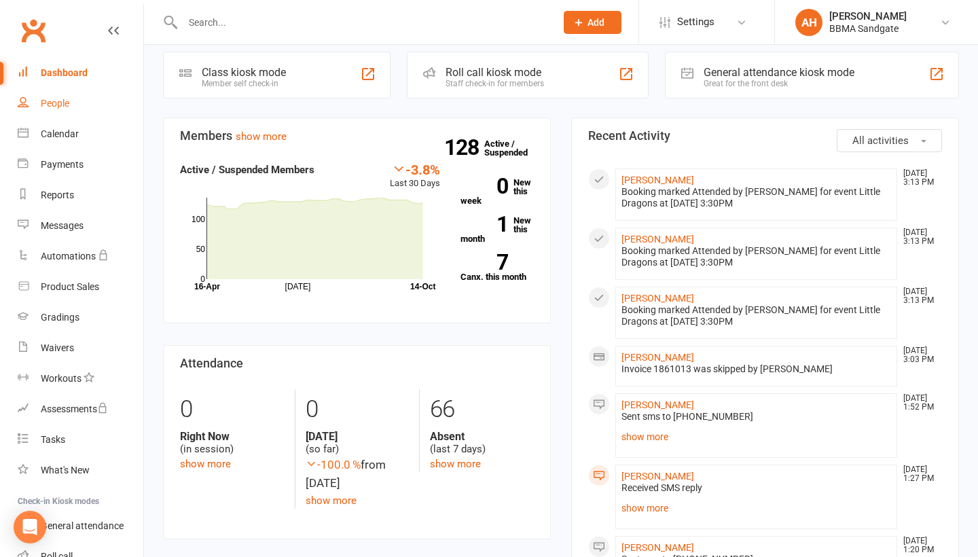
scroll to position [352, 0]
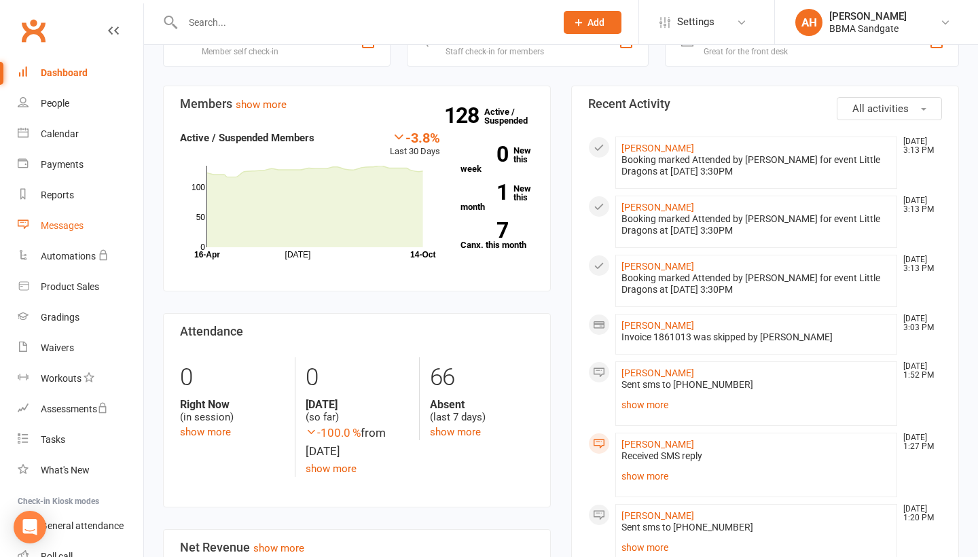
click at [88, 230] on link "Messages" at bounding box center [81, 226] width 126 height 31
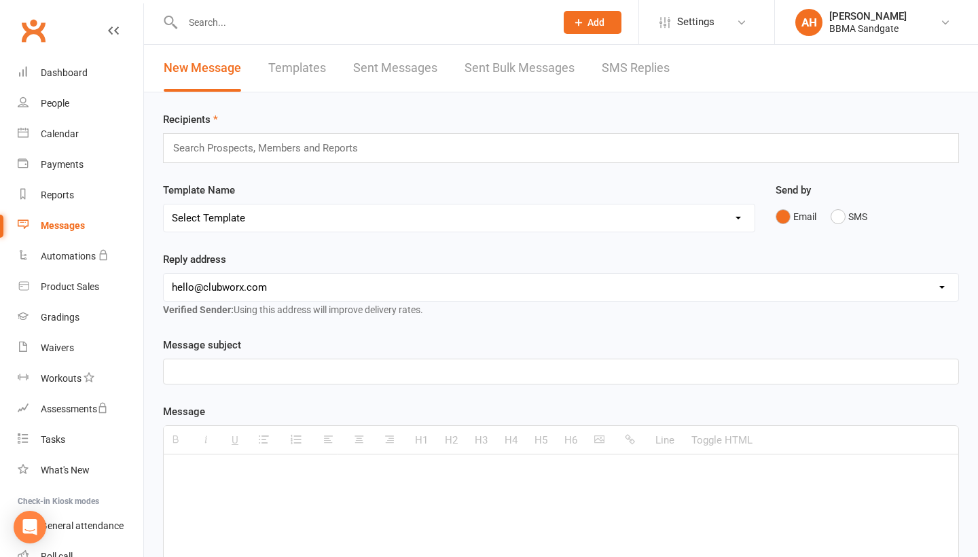
click at [640, 71] on link "SMS Replies" at bounding box center [636, 68] width 68 height 47
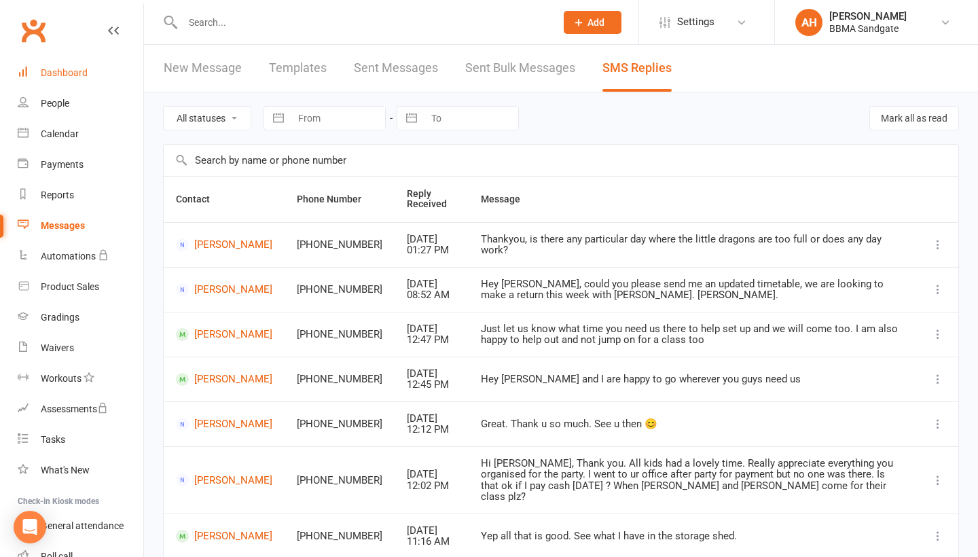
click at [105, 79] on link "Dashboard" at bounding box center [81, 73] width 126 height 31
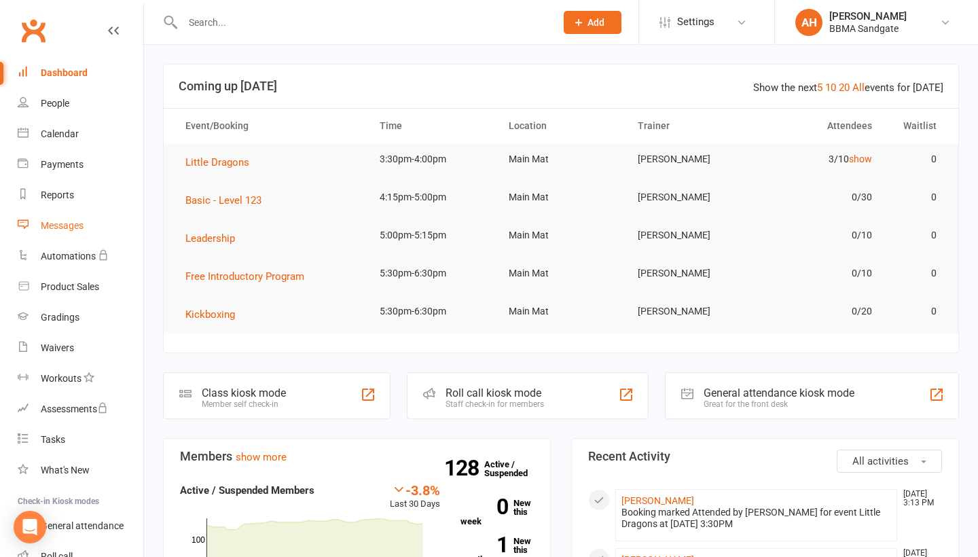
click at [90, 229] on link "Messages" at bounding box center [81, 226] width 126 height 31
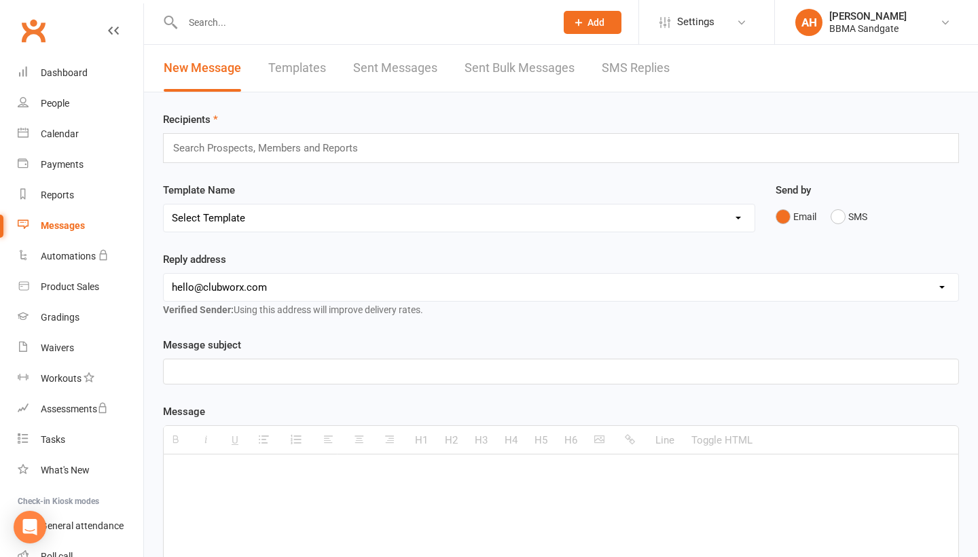
click at [622, 73] on link "SMS Replies" at bounding box center [636, 68] width 68 height 47
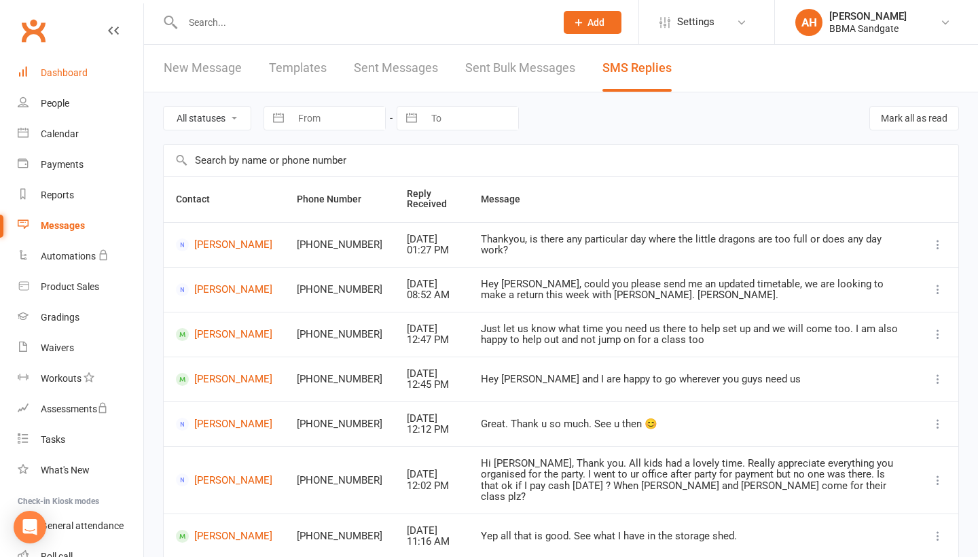
click at [104, 71] on link "Dashboard" at bounding box center [81, 73] width 126 height 31
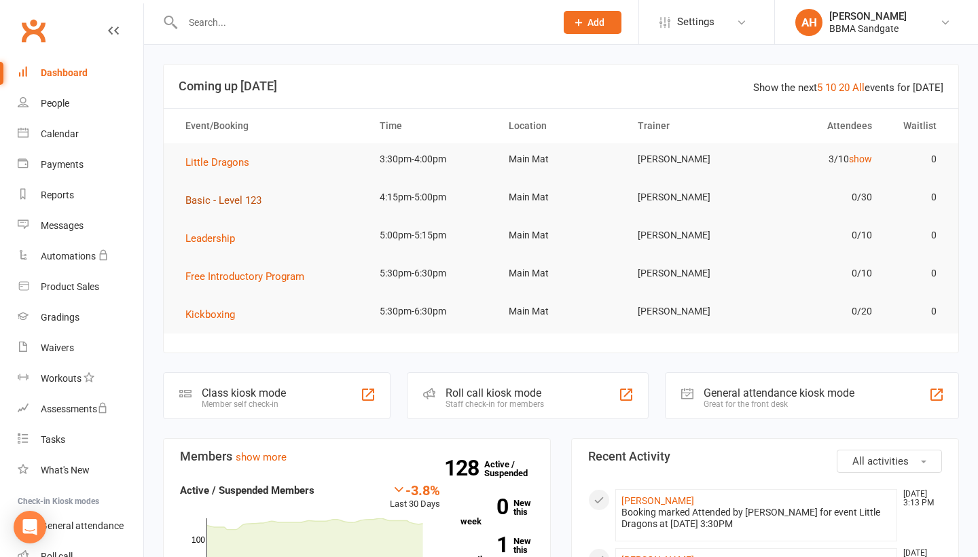
click at [229, 201] on span "Basic - Level 123" at bounding box center [223, 200] width 76 height 12
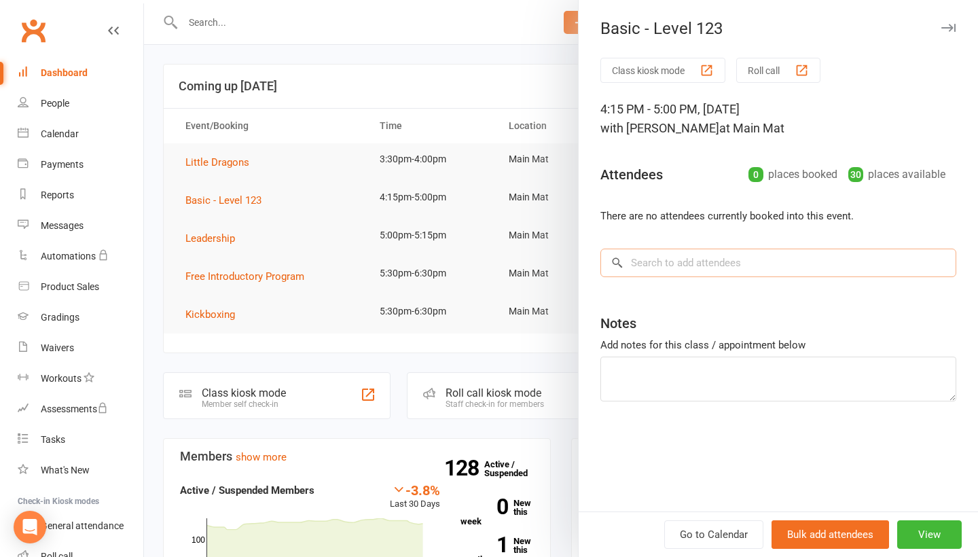
click at [771, 261] on input "search" at bounding box center [778, 263] width 356 height 29
type input "[PERSON_NAME]"
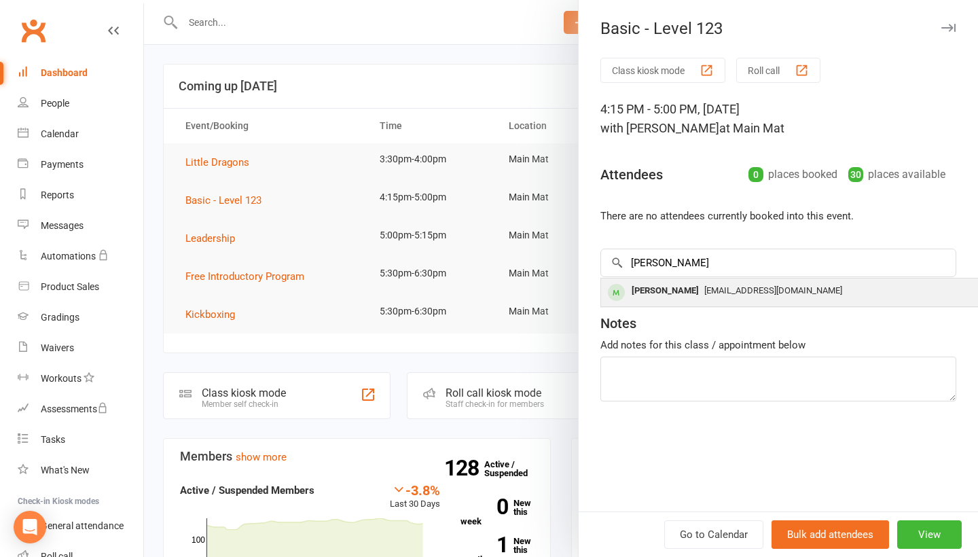
drag, startPoint x: 771, startPoint y: 261, endPoint x: 759, endPoint y: 297, distance: 38.0
click at [759, 295] on span "[EMAIL_ADDRESS][DOMAIN_NAME]" at bounding box center [773, 290] width 138 height 10
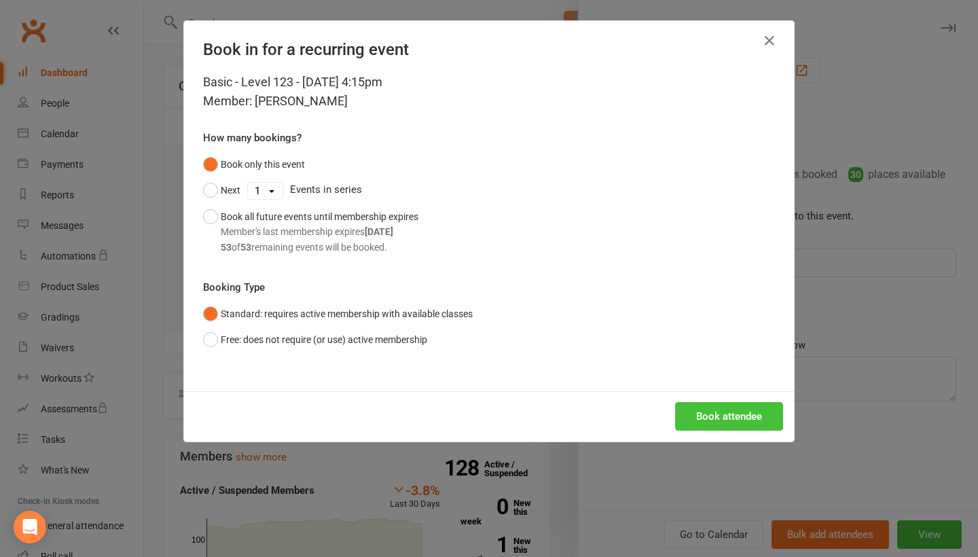
click at [723, 427] on button "Book attendee" at bounding box center [729, 416] width 108 height 29
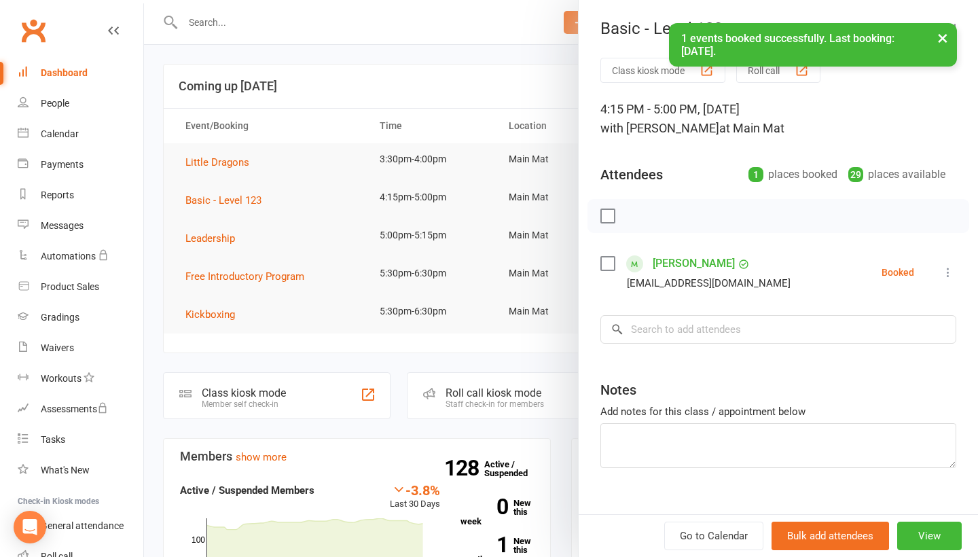
click at [947, 276] on icon at bounding box center [948, 273] width 14 height 14
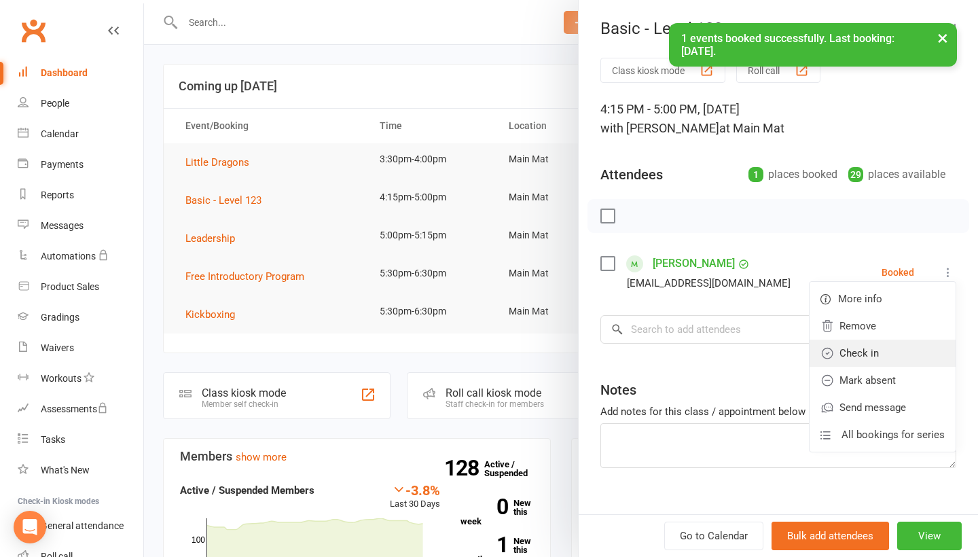
click at [871, 355] on link "Check in" at bounding box center [883, 353] width 146 height 27
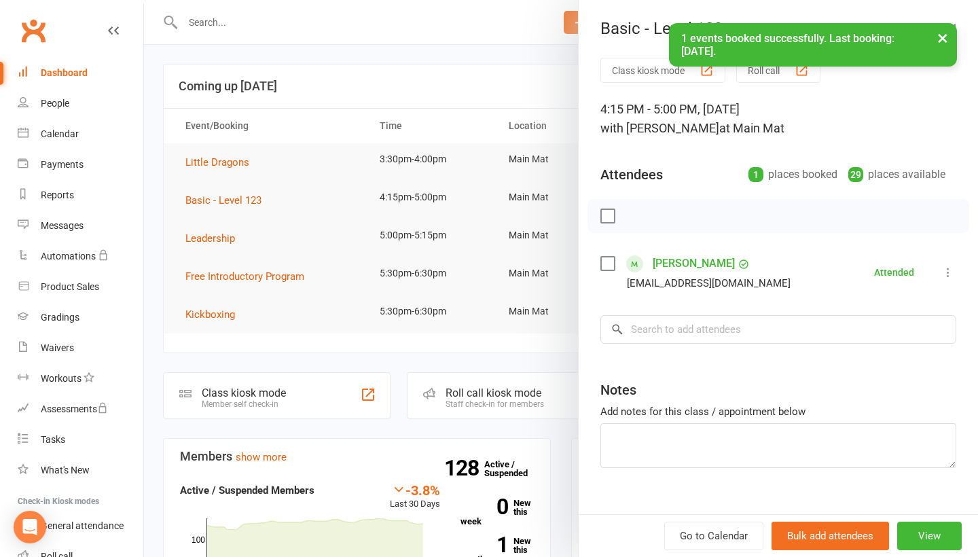
click at [502, 86] on div at bounding box center [561, 278] width 834 height 557
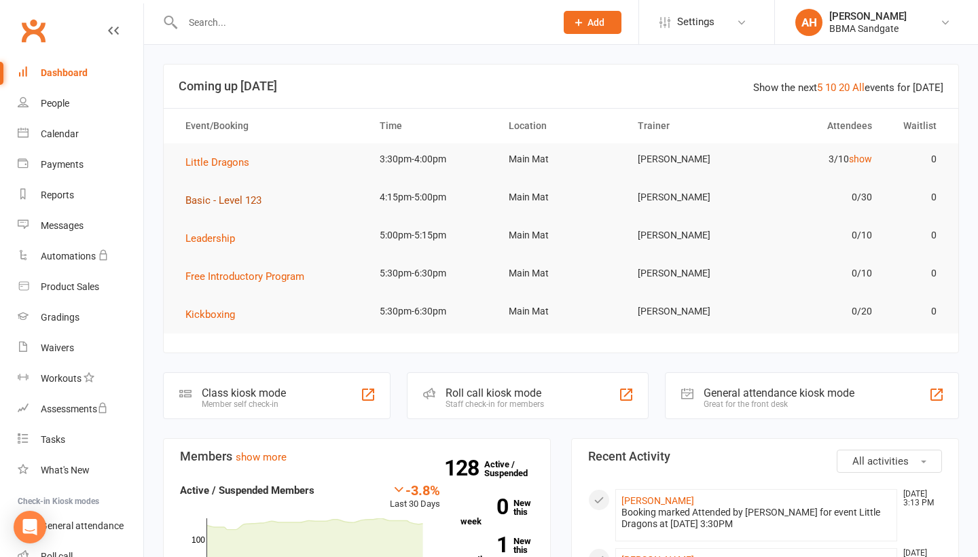
click at [235, 200] on span "Basic - Level 123" at bounding box center [223, 200] width 76 height 12
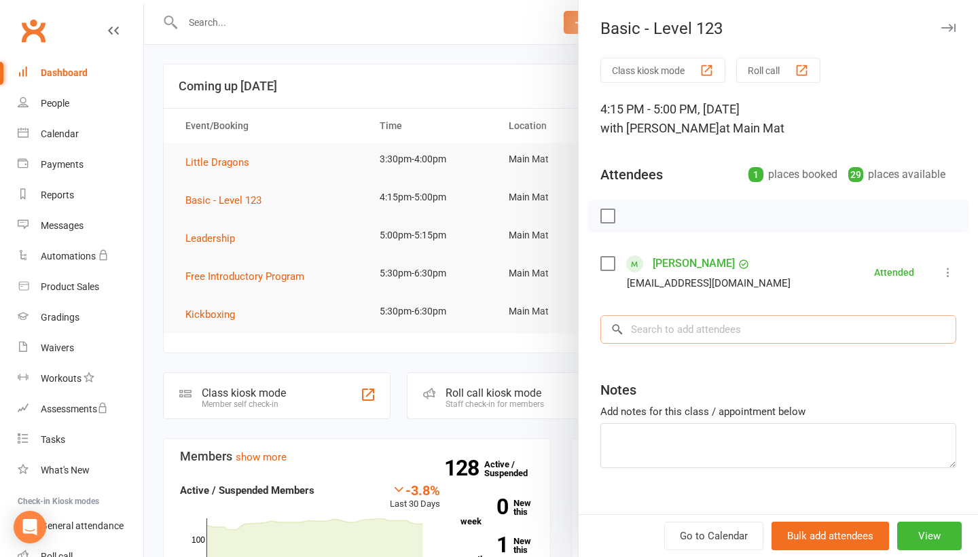
click at [752, 331] on input "search" at bounding box center [778, 329] width 356 height 29
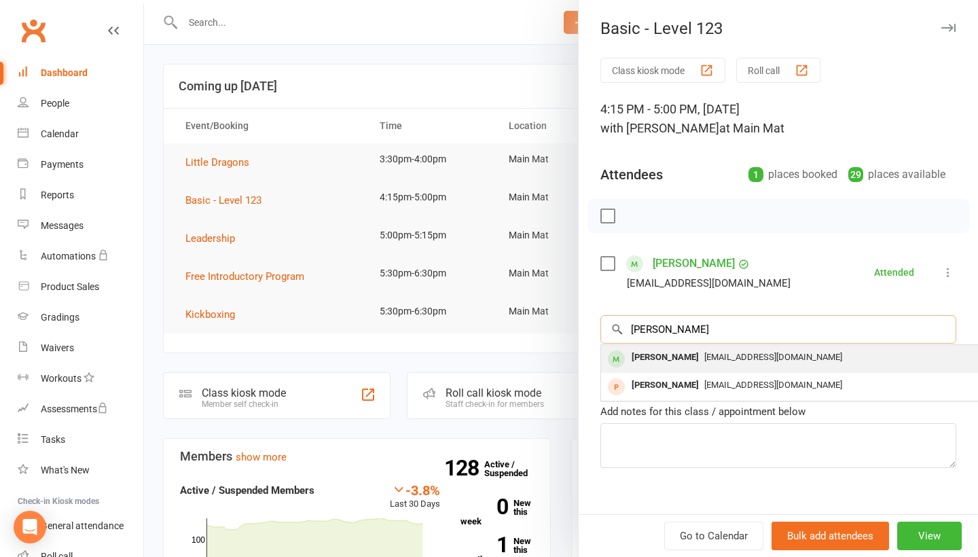
type input "[PERSON_NAME]"
click at [745, 362] on span "[EMAIL_ADDRESS][DOMAIN_NAME]" at bounding box center [773, 357] width 138 height 10
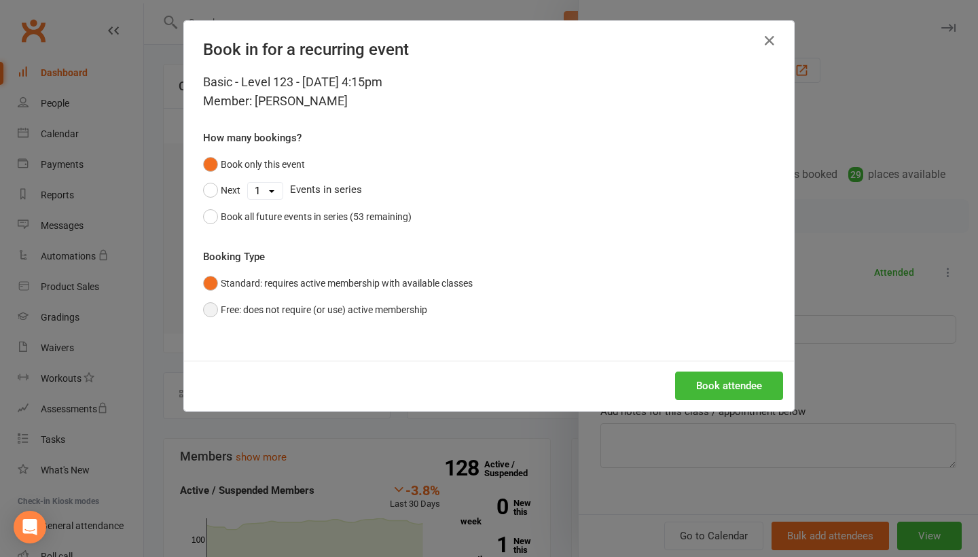
click at [347, 310] on button "Free: does not require (or use) active membership" at bounding box center [315, 310] width 224 height 26
click at [753, 391] on button "Book attendee" at bounding box center [729, 385] width 108 height 29
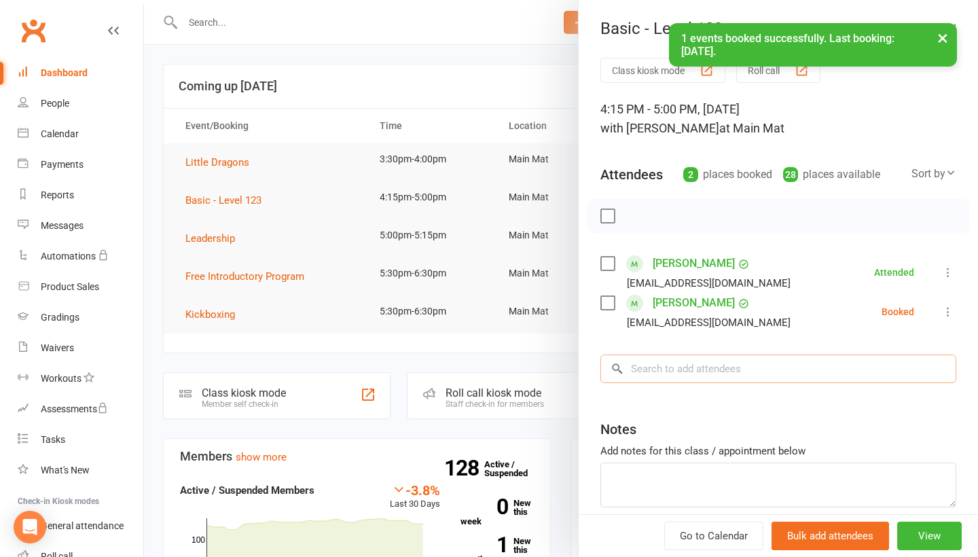
click at [714, 376] on input "search" at bounding box center [778, 369] width 356 height 29
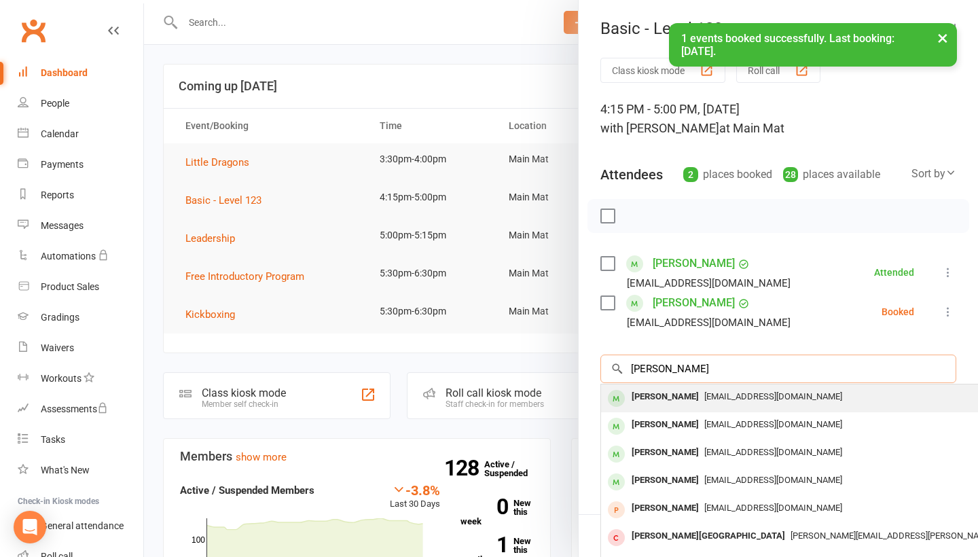
type input "[PERSON_NAME]"
click at [708, 405] on div "[EMAIL_ADDRESS][DOMAIN_NAME]" at bounding box center [803, 397] width 395 height 20
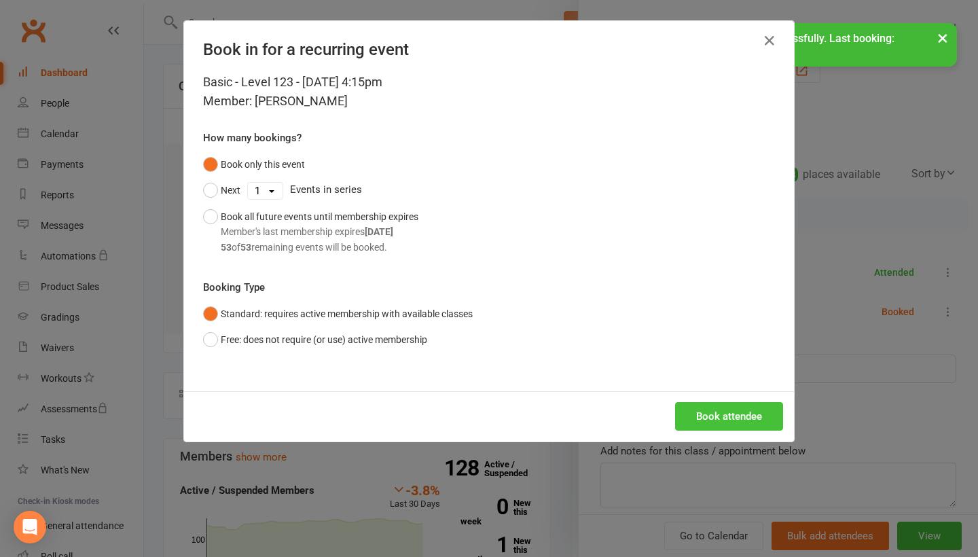
click at [714, 405] on button "Book attendee" at bounding box center [729, 416] width 108 height 29
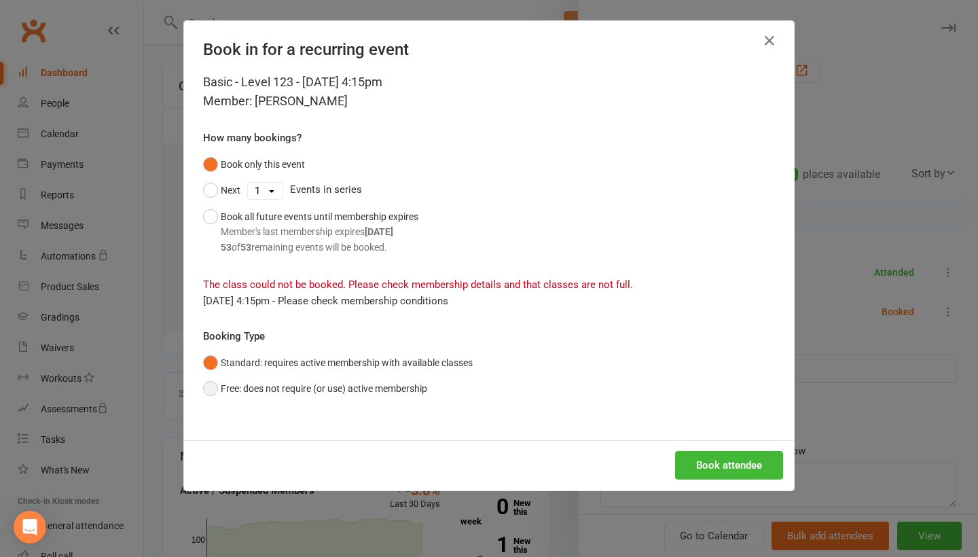
click at [378, 392] on button "Free: does not require (or use) active membership" at bounding box center [315, 389] width 224 height 26
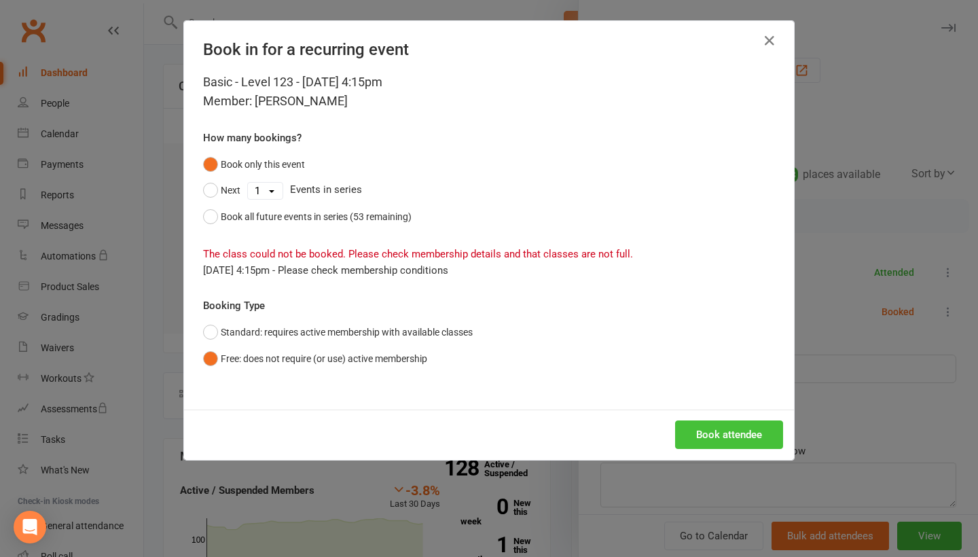
click at [729, 424] on button "Book attendee" at bounding box center [729, 434] width 108 height 29
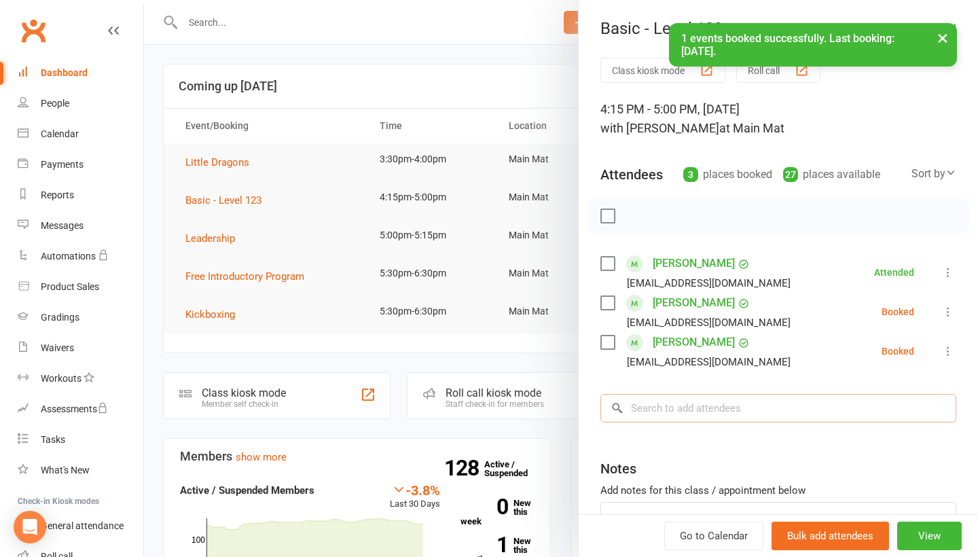
click at [700, 418] on input "search" at bounding box center [778, 408] width 356 height 29
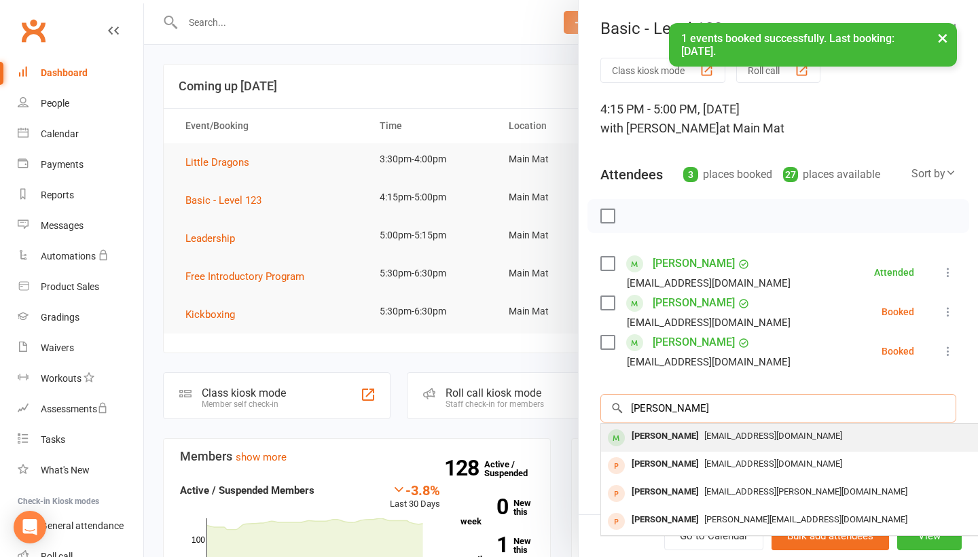
type input "[PERSON_NAME]"
click at [682, 437] on div "[PERSON_NAME]" at bounding box center [665, 437] width 78 height 20
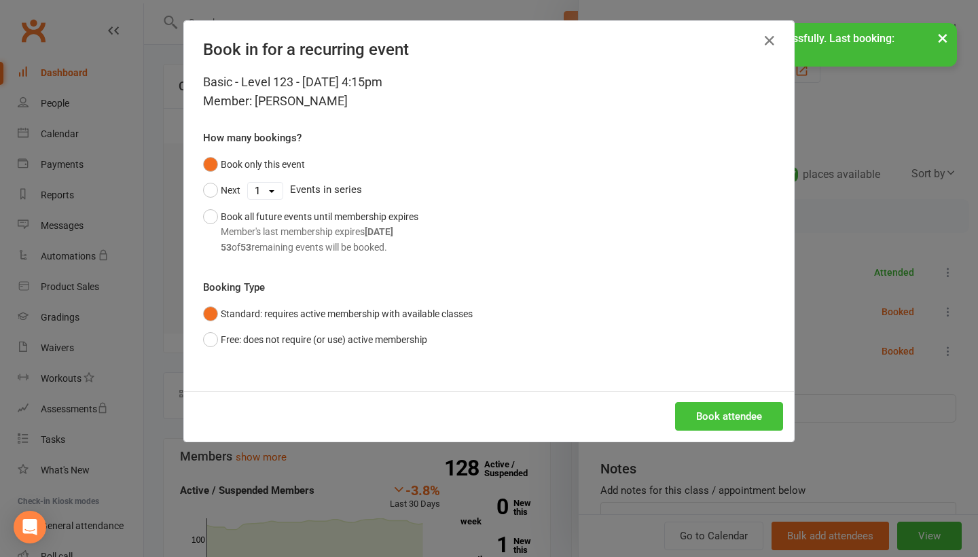
click at [708, 423] on button "Book attendee" at bounding box center [729, 416] width 108 height 29
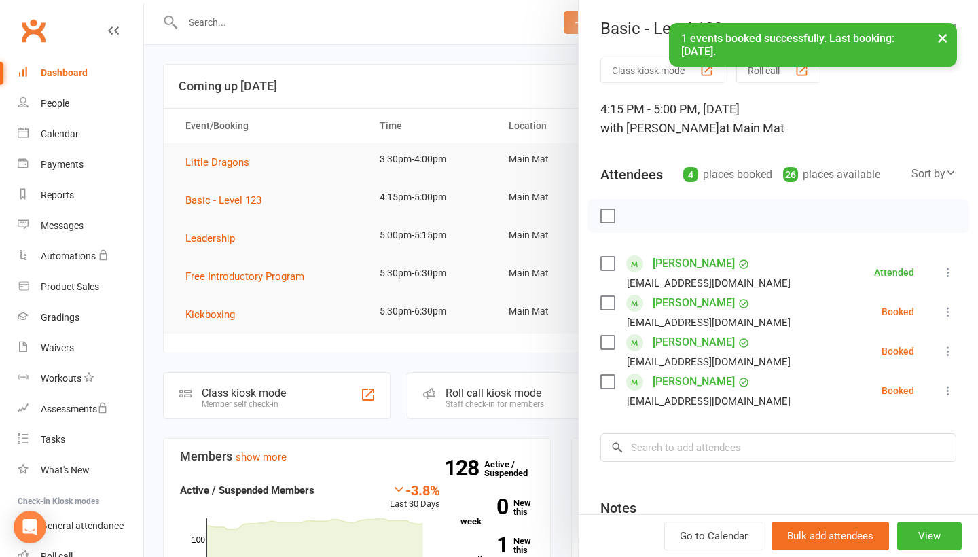
click at [949, 317] on icon at bounding box center [948, 312] width 14 height 14
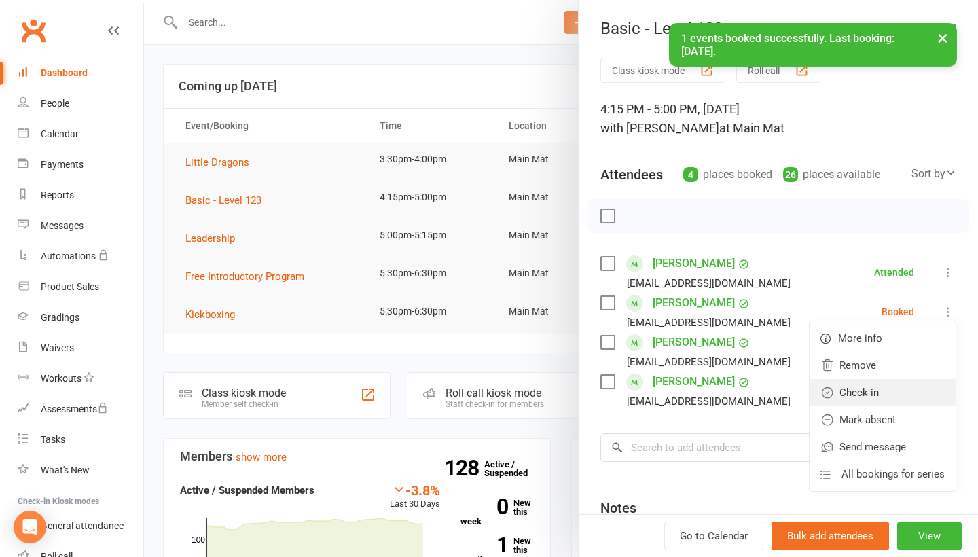
click at [892, 395] on link "Check in" at bounding box center [883, 392] width 146 height 27
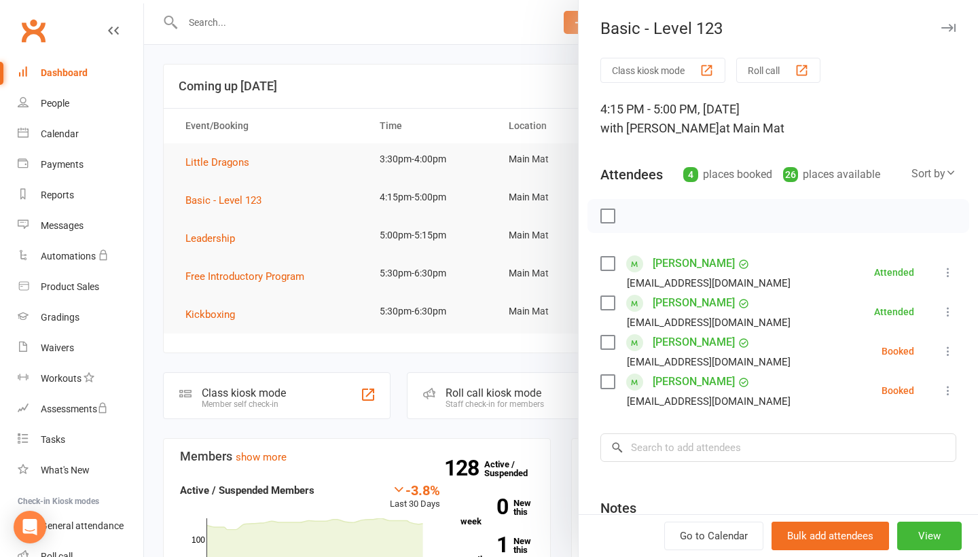
click at [945, 390] on icon at bounding box center [948, 391] width 14 height 14
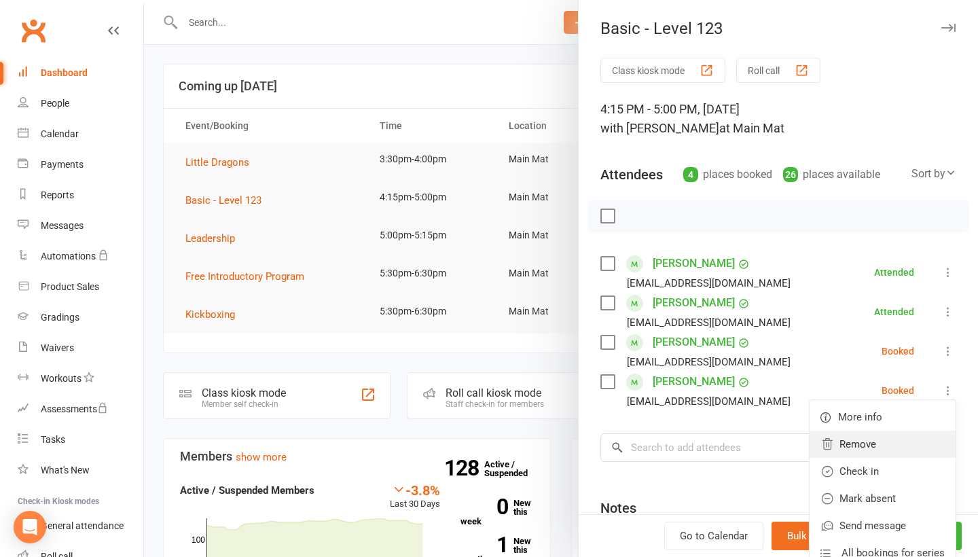
click at [846, 456] on link "Remove" at bounding box center [883, 444] width 146 height 27
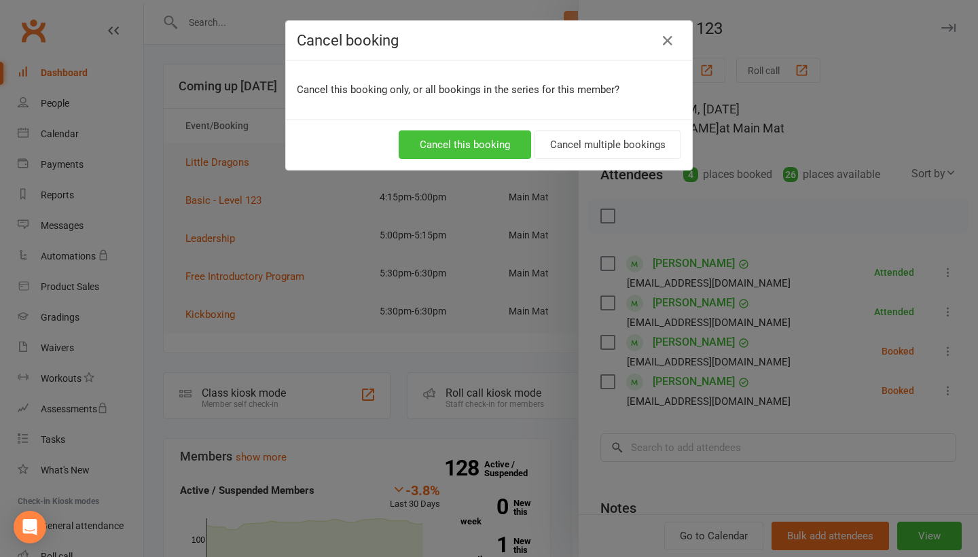
click at [500, 151] on button "Cancel this booking" at bounding box center [465, 144] width 132 height 29
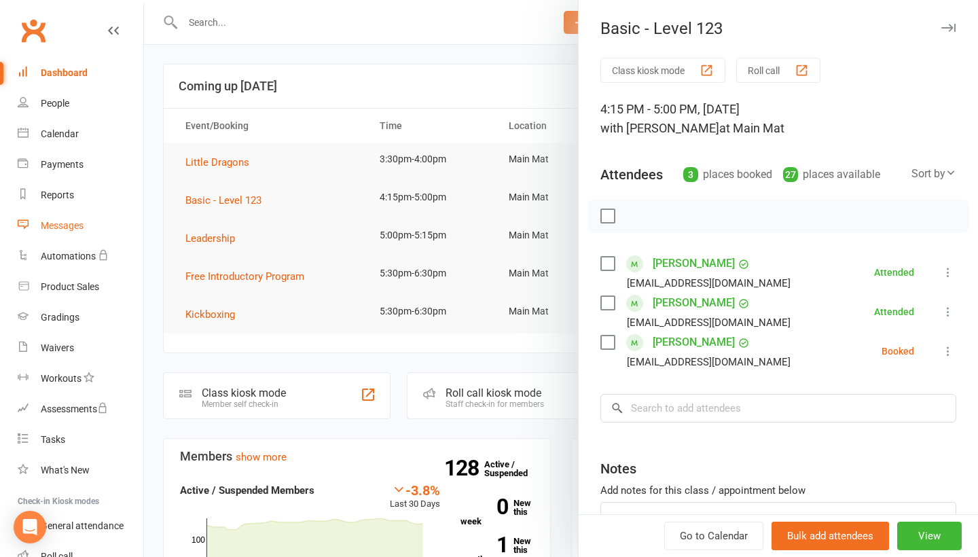
click at [77, 232] on link "Messages" at bounding box center [81, 226] width 126 height 31
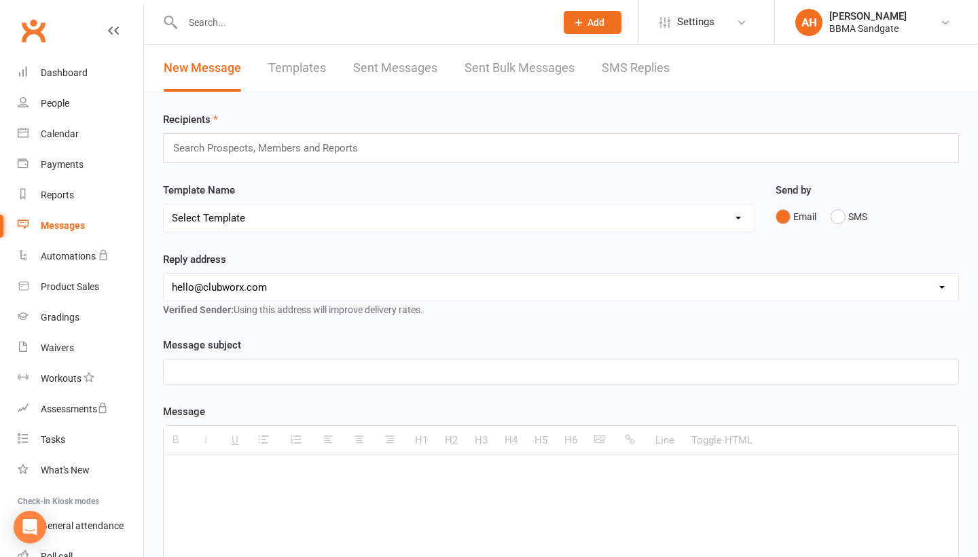
click at [632, 65] on link "SMS Replies" at bounding box center [636, 68] width 68 height 47
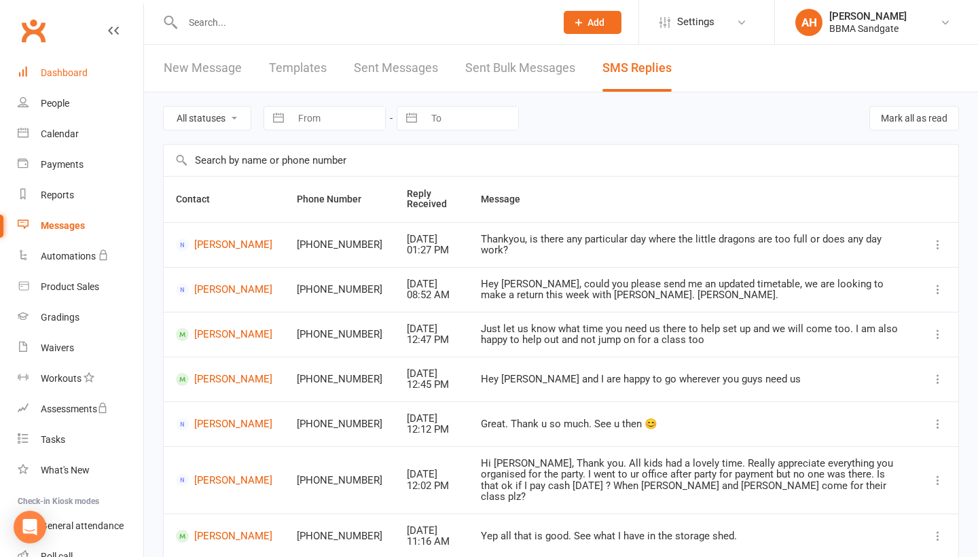
click at [111, 86] on link "Dashboard" at bounding box center [81, 73] width 126 height 31
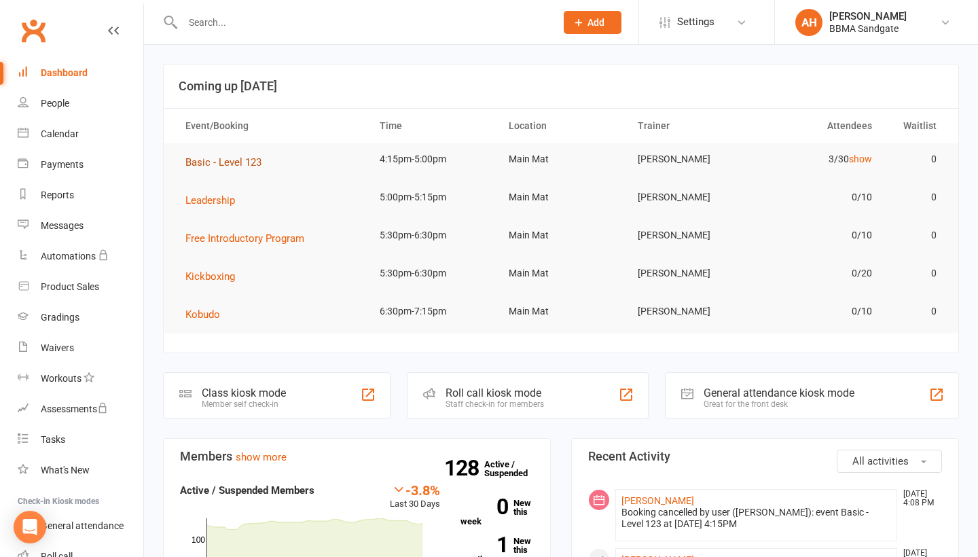
click at [239, 165] on span "Basic - Level 123" at bounding box center [223, 162] width 76 height 12
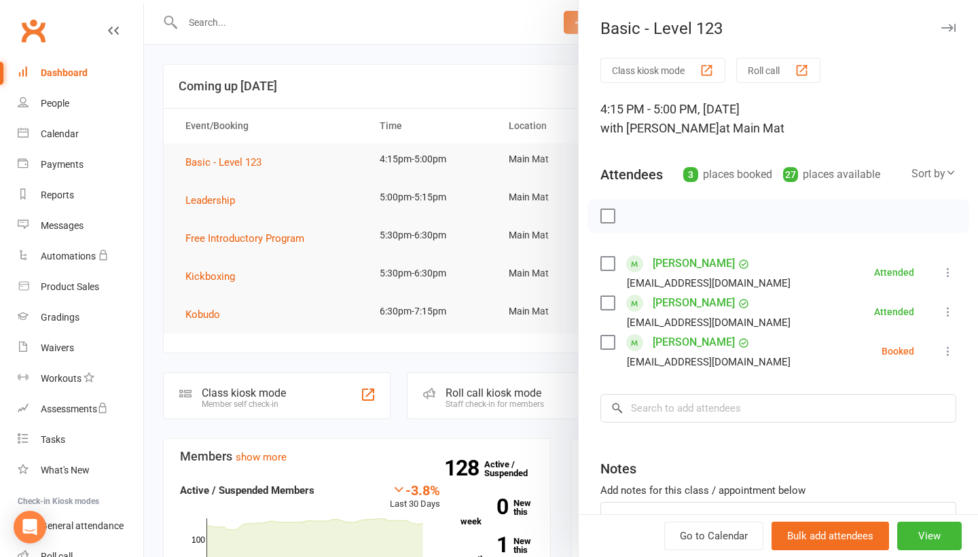
click at [948, 358] on icon at bounding box center [948, 351] width 14 height 14
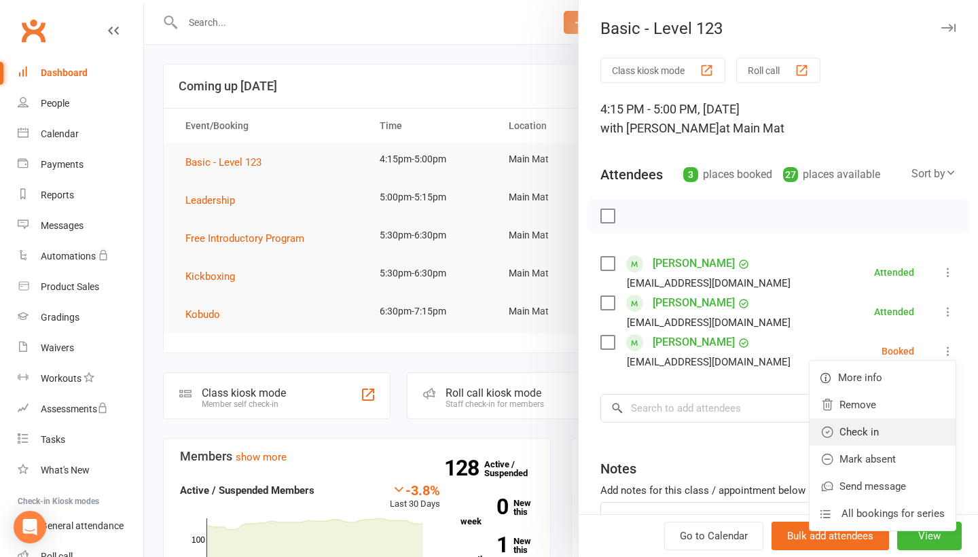
click at [883, 429] on link "Check in" at bounding box center [883, 431] width 146 height 27
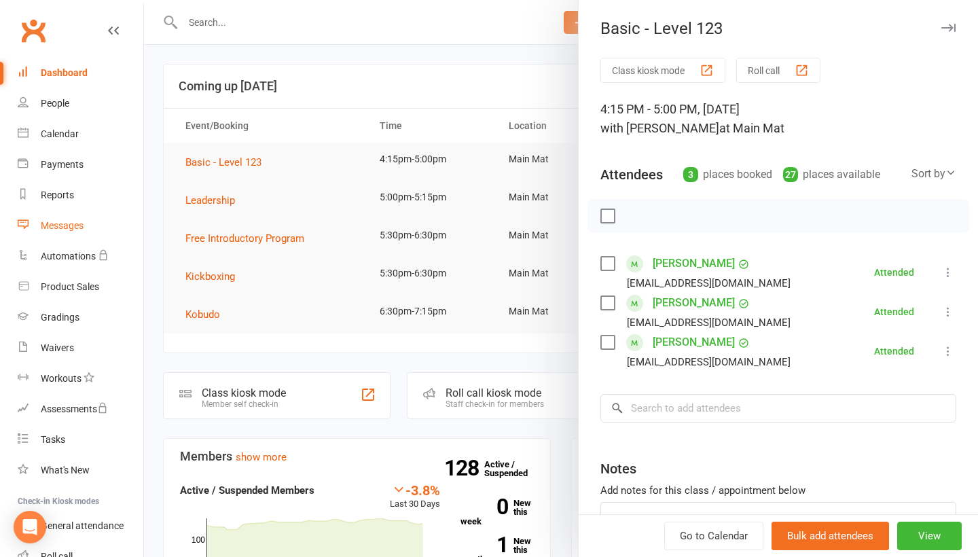
click at [66, 234] on link "Messages" at bounding box center [81, 226] width 126 height 31
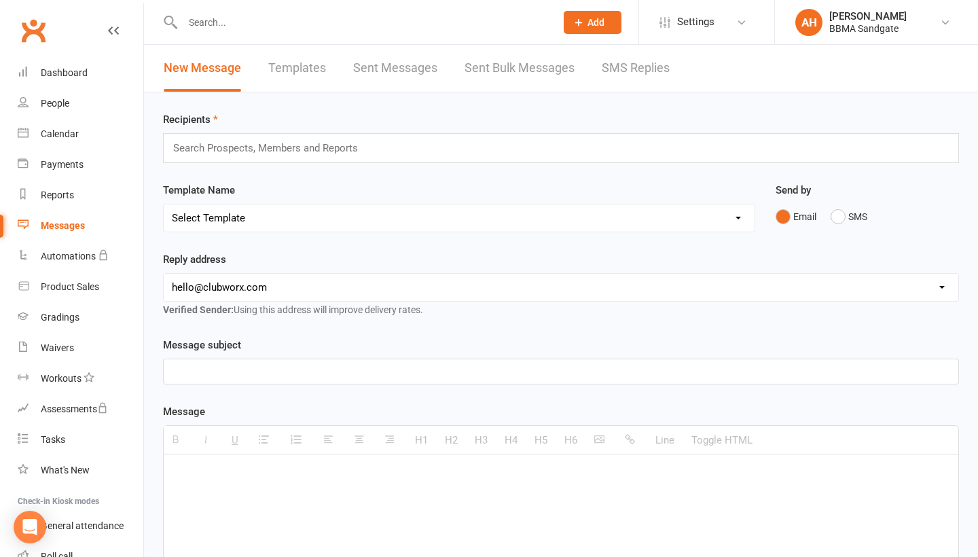
click at [623, 71] on link "SMS Replies" at bounding box center [636, 68] width 68 height 47
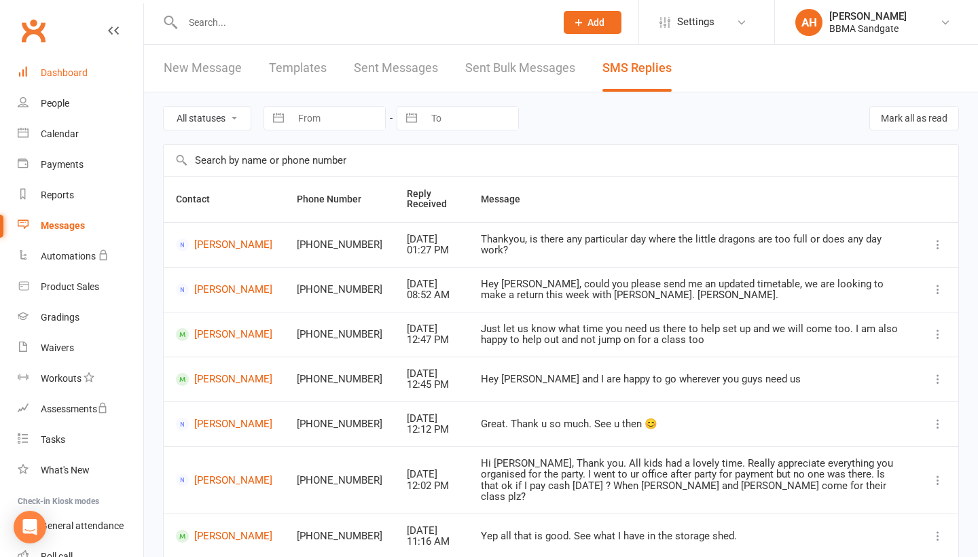
click at [75, 71] on div "Dashboard" at bounding box center [64, 72] width 47 height 11
